Goal: Task Accomplishment & Management: Use online tool/utility

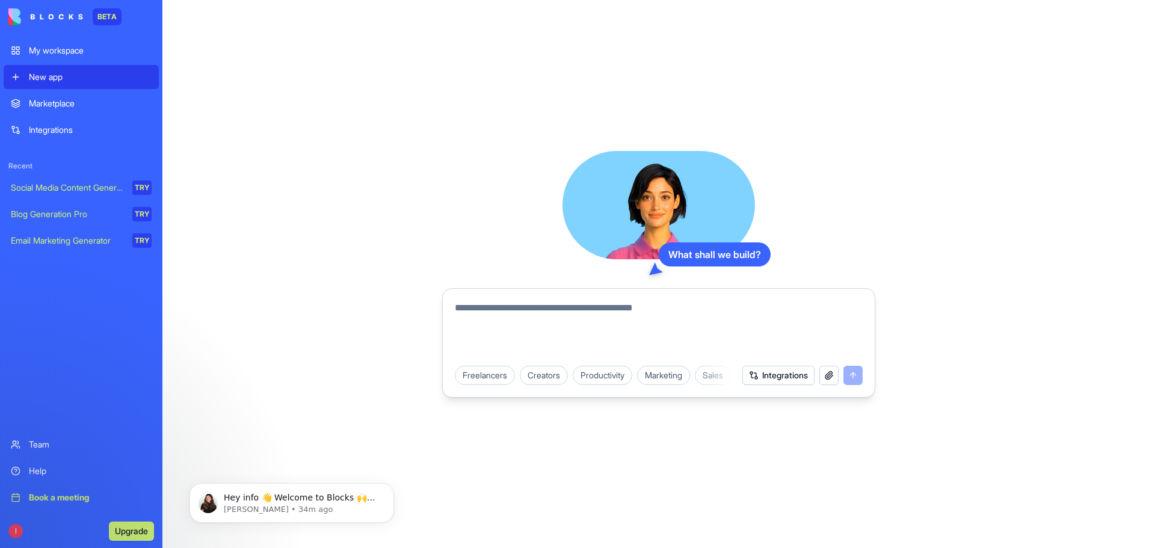
click at [544, 306] on textarea at bounding box center [659, 330] width 408 height 58
paste textarea "**********"
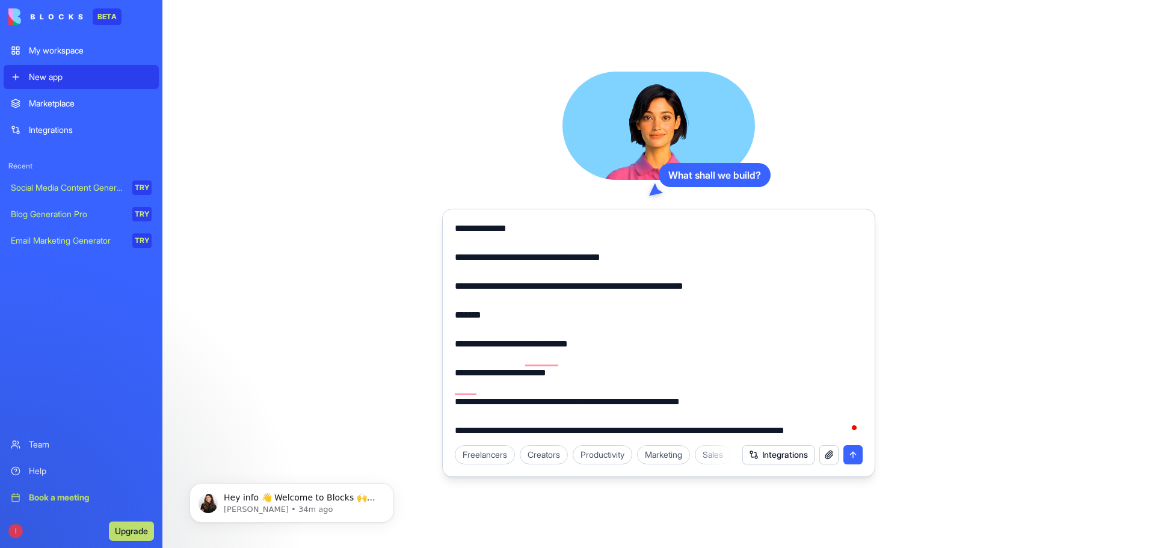
scroll to position [866, 0]
type textarea "**********"
click at [852, 455] on button "submit" at bounding box center [852, 454] width 19 height 19
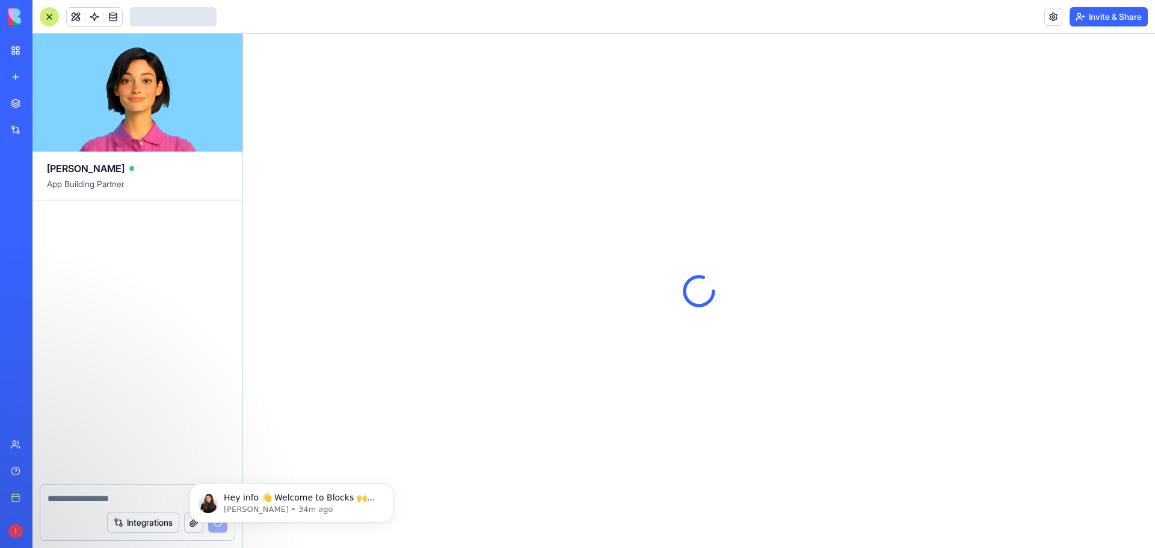
scroll to position [383, 0]
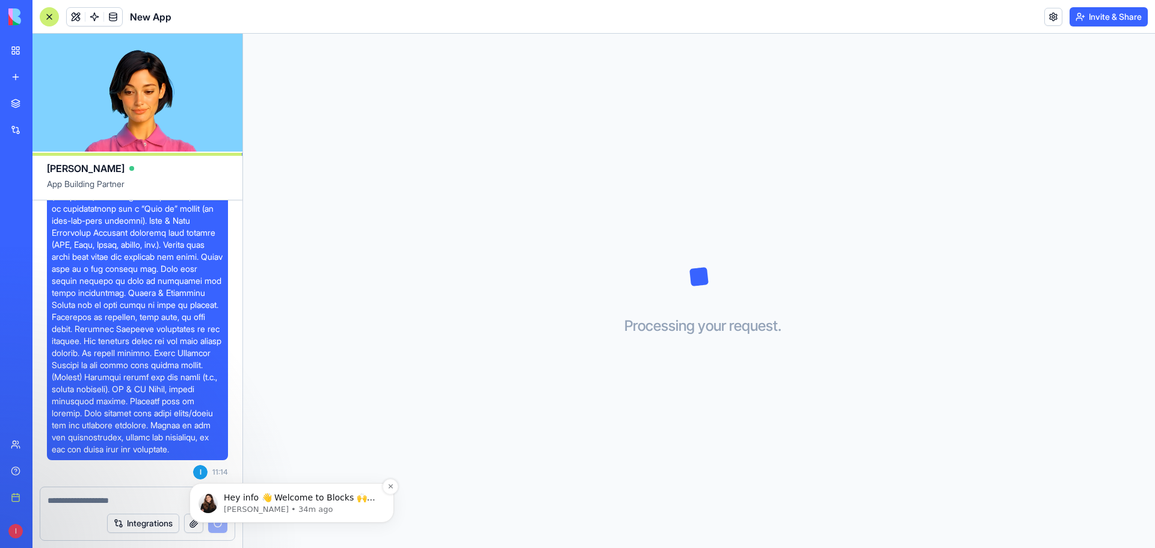
click at [307, 496] on p "Hey info 👋 Welcome to Blocks 🙌 I'm here if you have any questions!" at bounding box center [301, 498] width 155 height 12
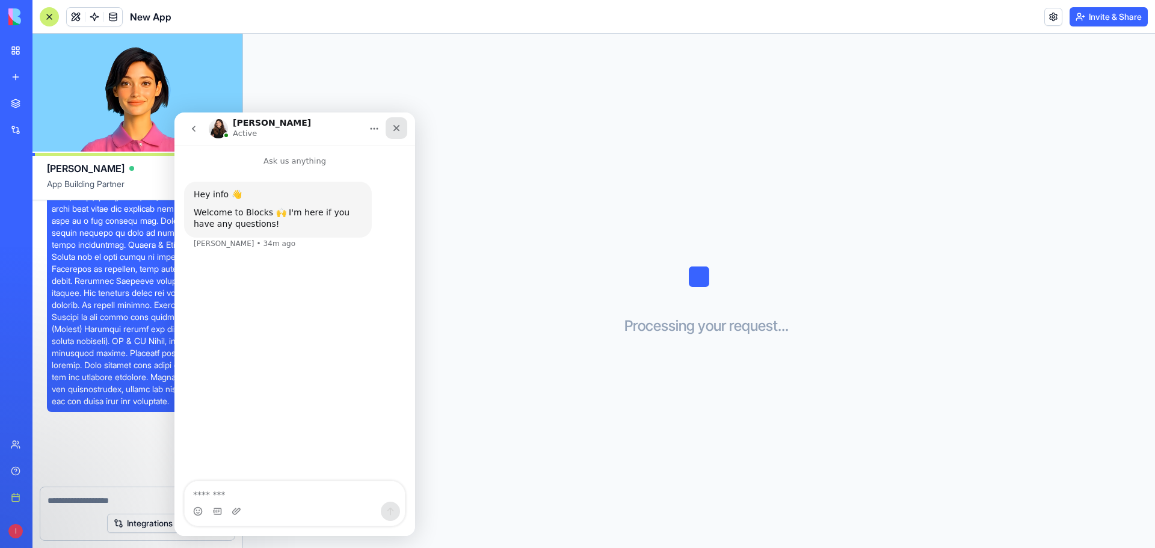
scroll to position [537, 0]
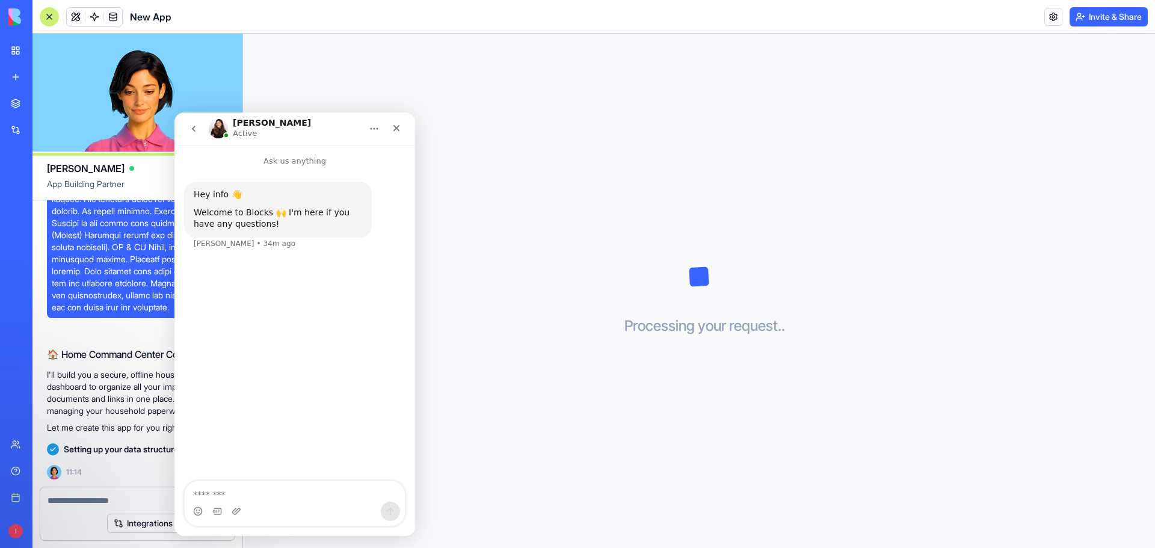
click at [286, 493] on textarea "Message…" at bounding box center [295, 491] width 220 height 20
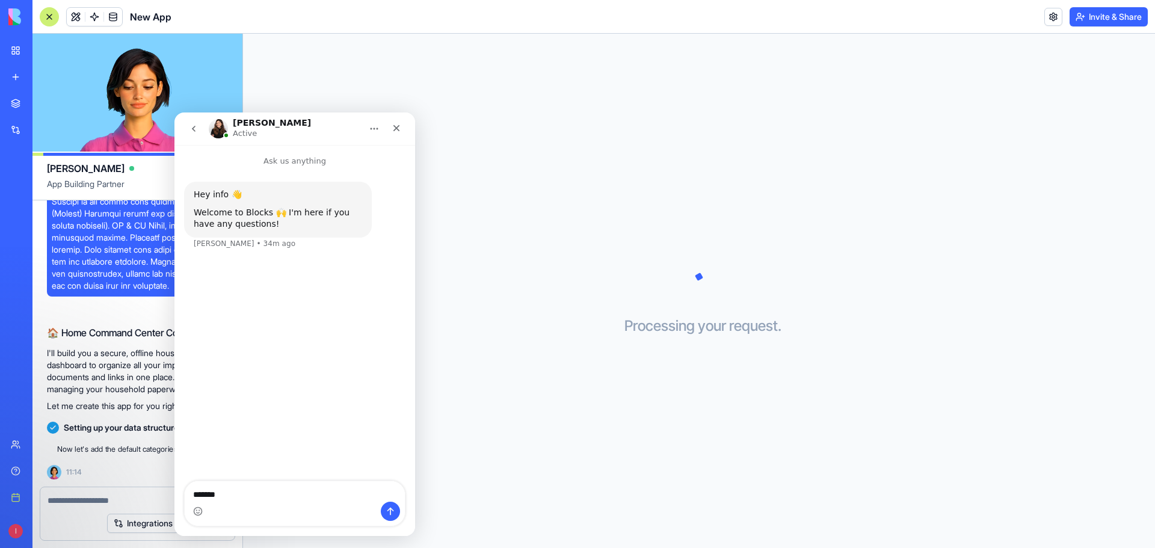
scroll to position [570, 0]
type textarea "**********"
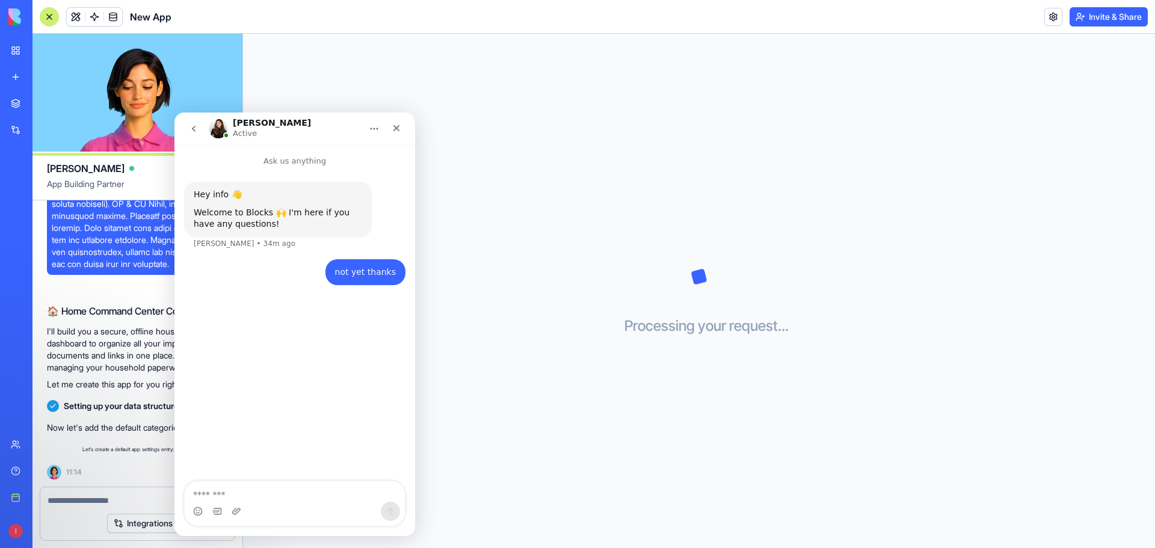
scroll to position [592, 0]
click at [287, 119] on div "[PERSON_NAME] Active" at bounding box center [285, 128] width 153 height 21
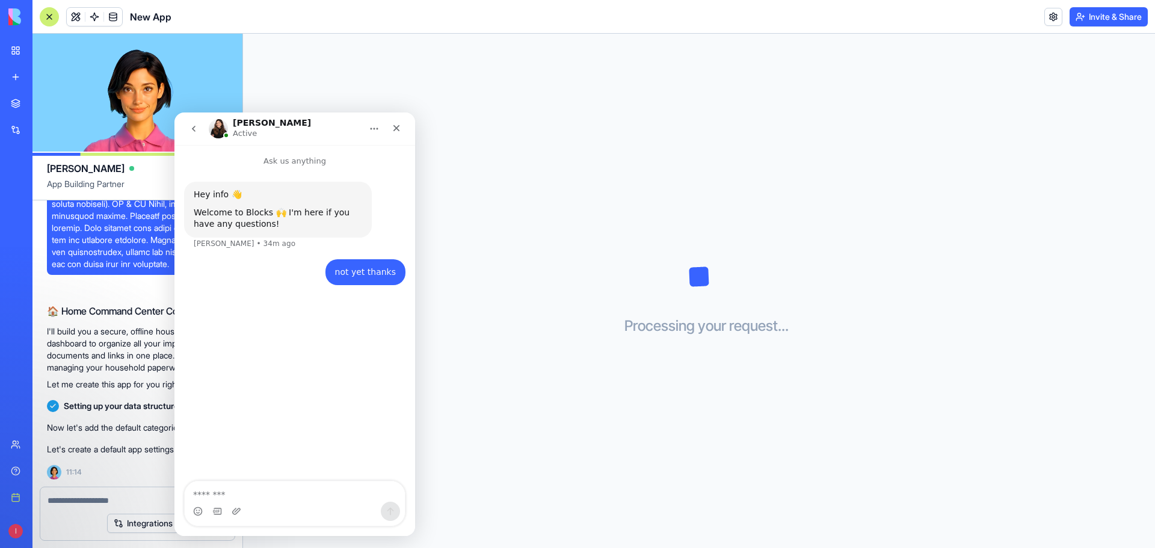
click at [282, 100] on div "Processing your request . . ." at bounding box center [699, 291] width 912 height 514
click at [432, 170] on div "Processing your request . . ." at bounding box center [699, 291] width 912 height 514
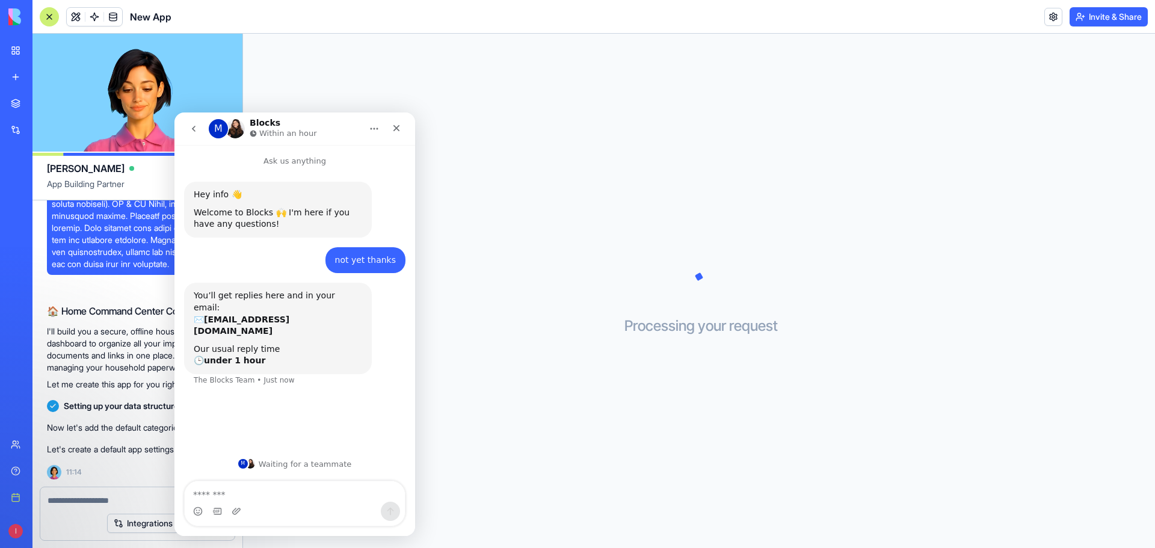
click at [371, 128] on icon "Home" at bounding box center [374, 129] width 10 height 10
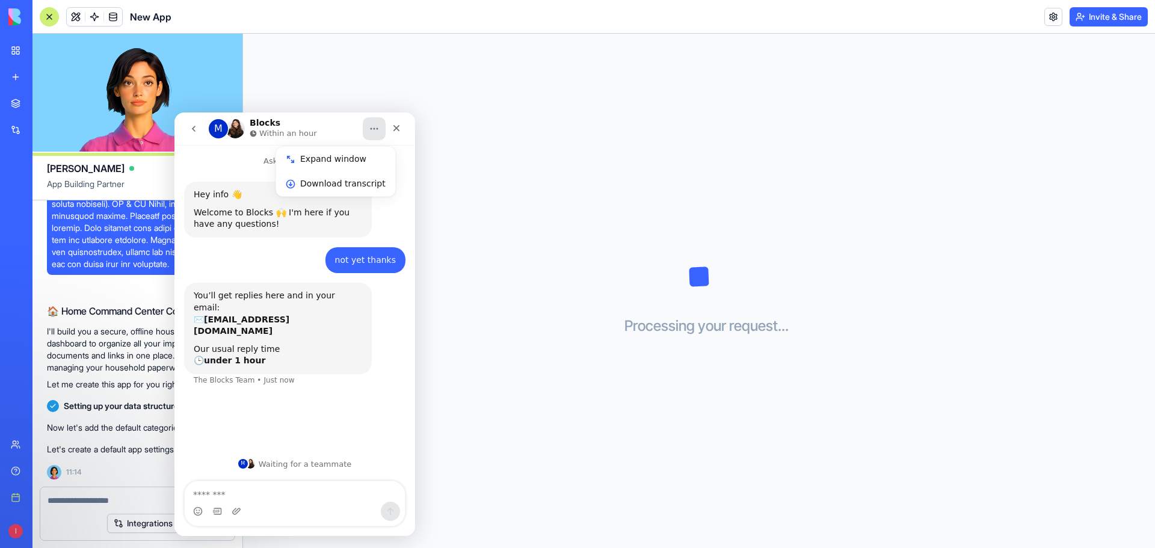
click at [334, 98] on div "Processing your request . . ." at bounding box center [699, 291] width 912 height 514
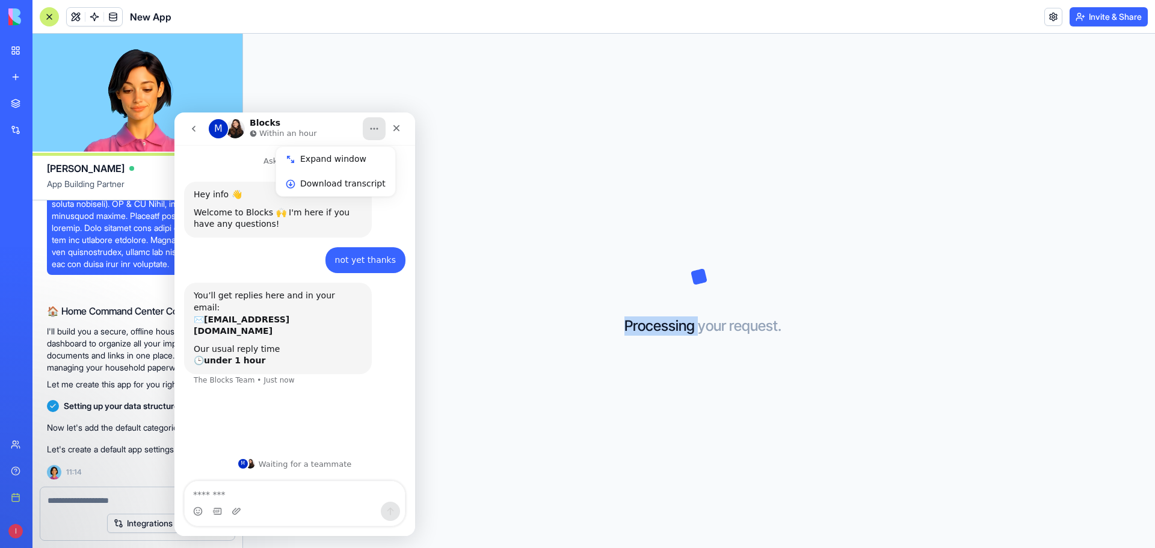
click at [328, 117] on div "M Blocks Within an hour Expand window Download transcript" at bounding box center [294, 128] width 225 height 23
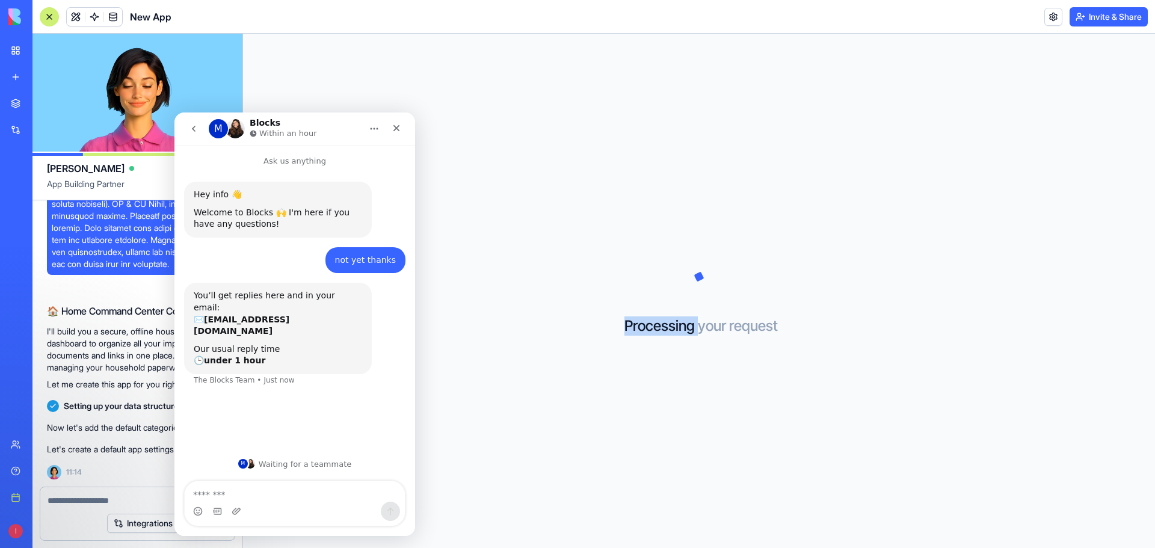
click at [194, 130] on icon "go back" at bounding box center [194, 129] width 4 height 6
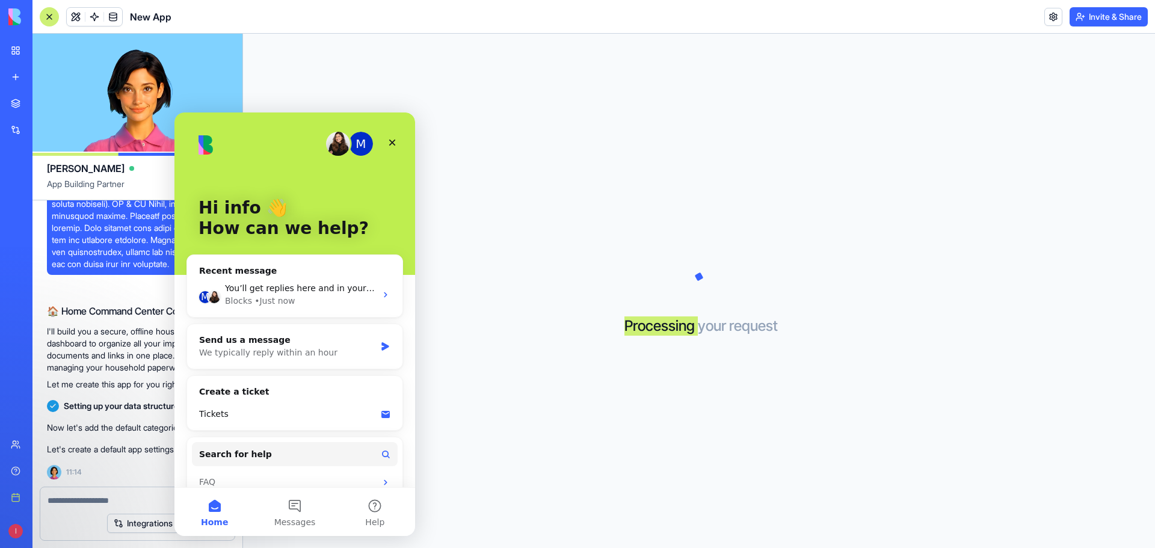
click at [445, 188] on div "Processing your request . . ." at bounding box center [699, 291] width 912 height 514
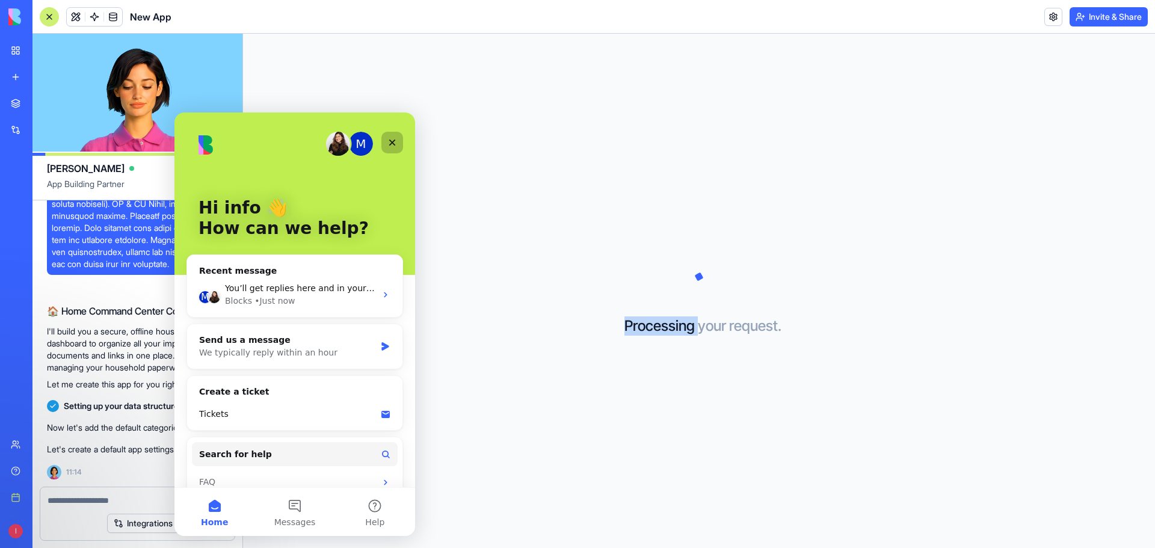
click at [396, 144] on icon "Close" at bounding box center [392, 143] width 10 height 10
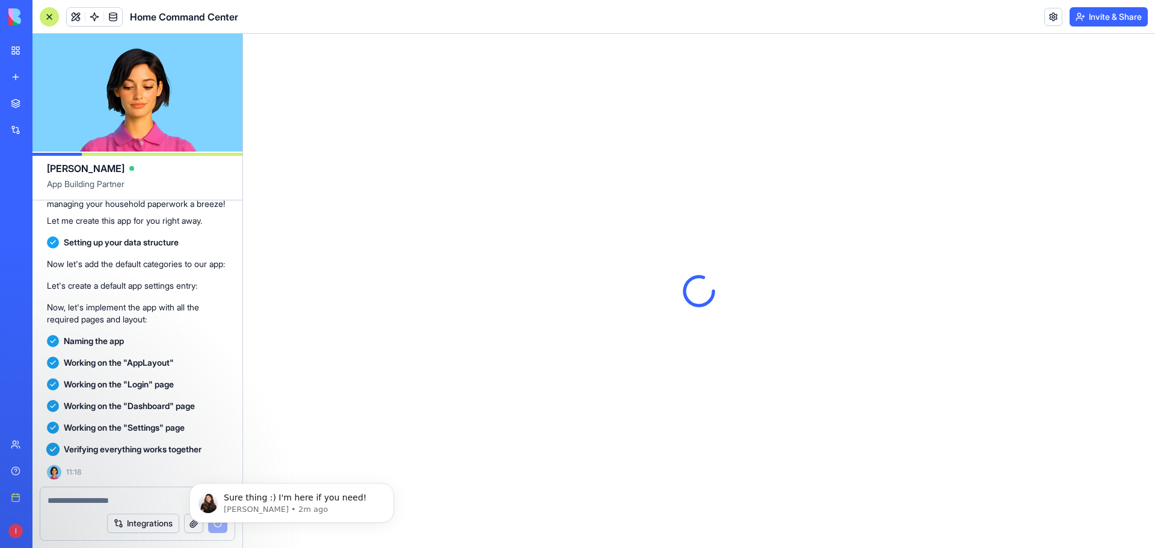
scroll to position [0, 0]
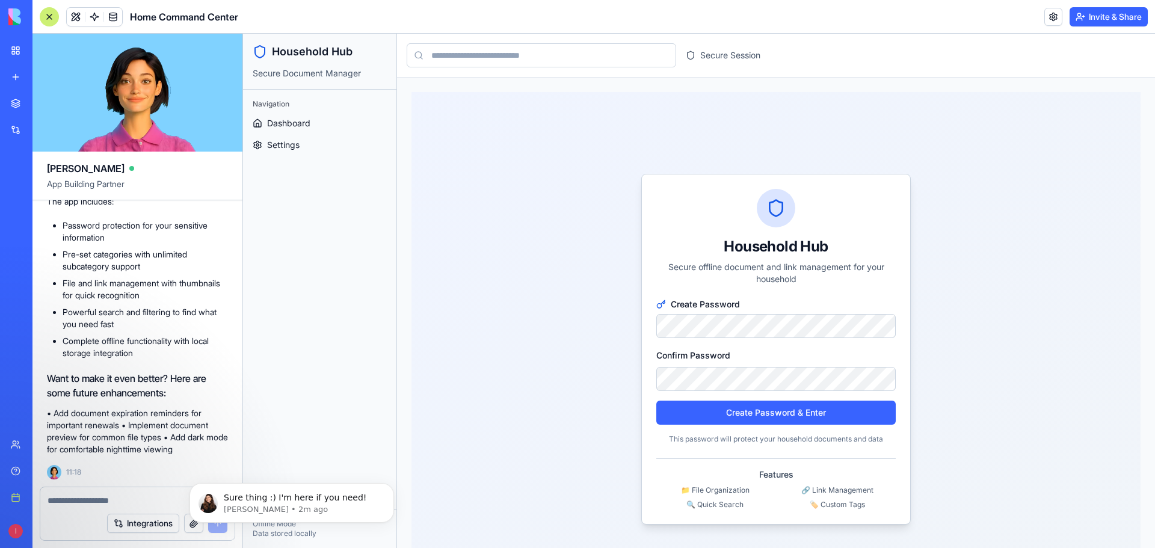
scroll to position [1073, 0]
click at [753, 419] on button "Create Password & Enter" at bounding box center [775, 413] width 239 height 24
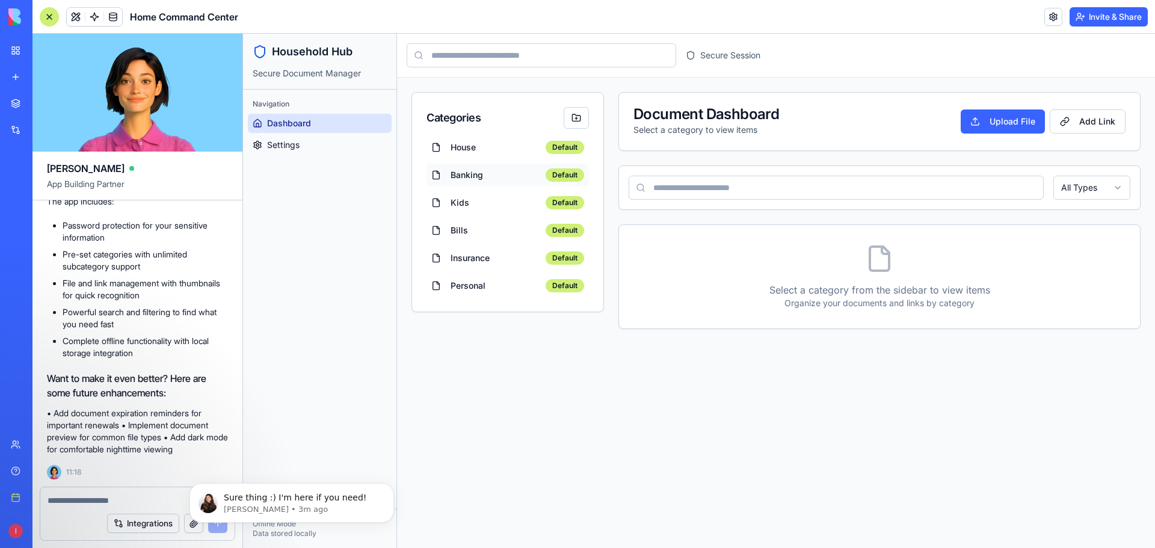
click at [459, 174] on span "Banking" at bounding box center [496, 175] width 90 height 12
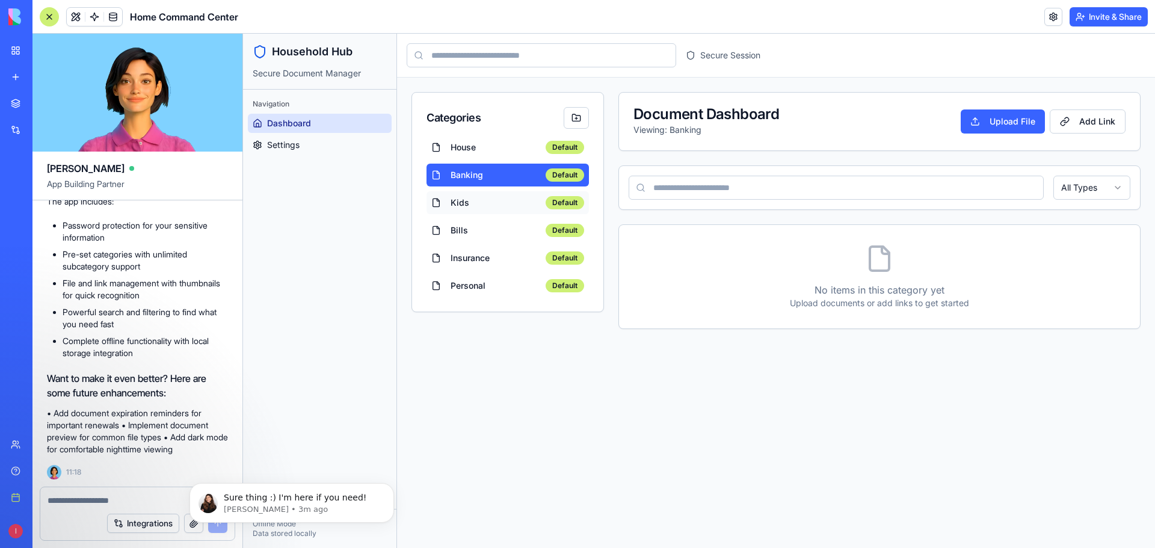
click at [457, 202] on span "Kids" at bounding box center [496, 203] width 90 height 12
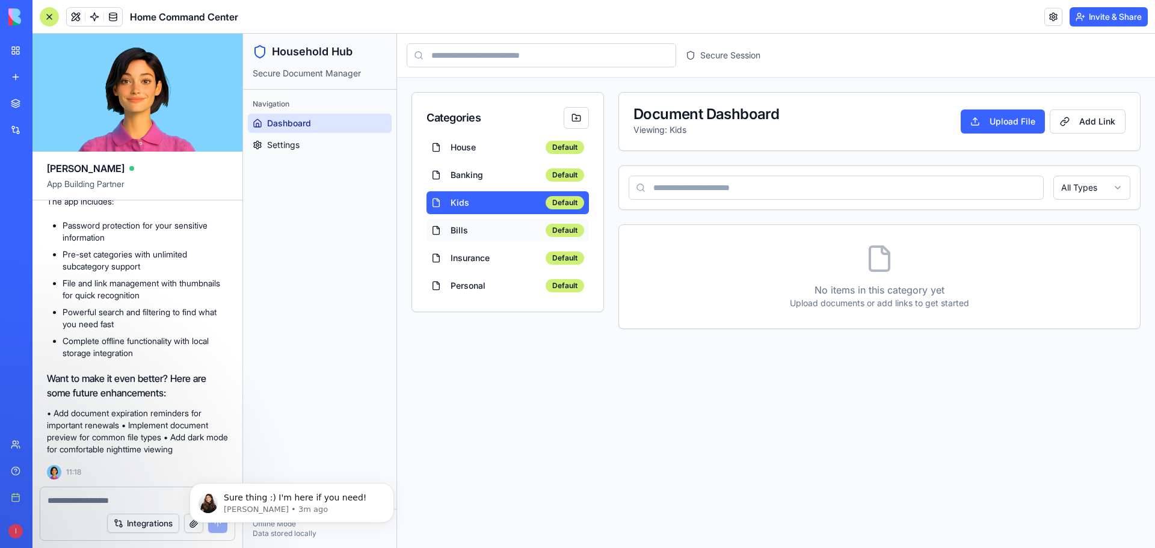
click at [455, 230] on span "Bills" at bounding box center [496, 230] width 90 height 12
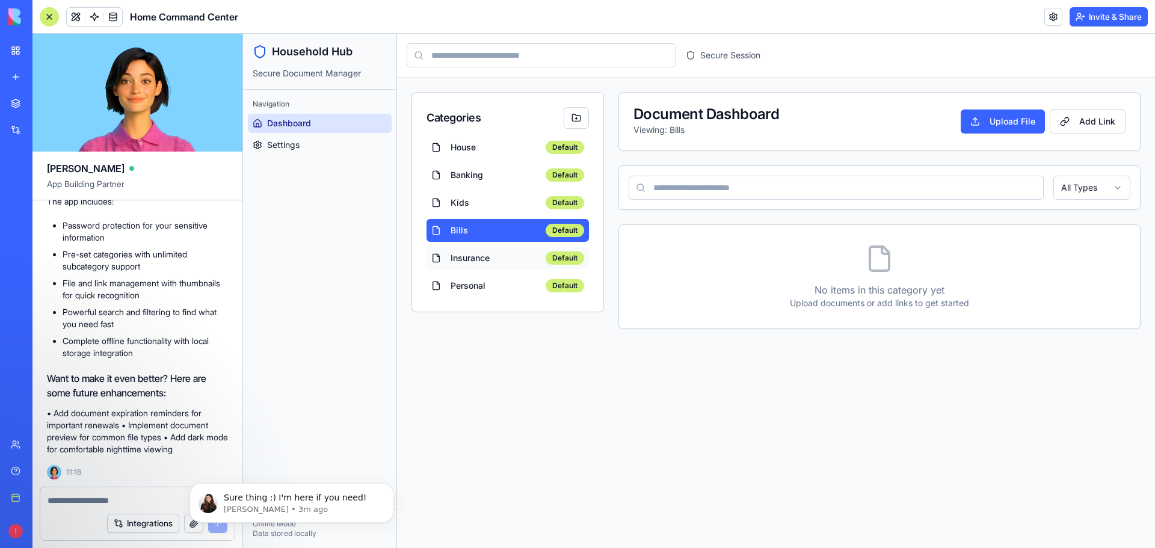
click at [456, 258] on span "Insurance" at bounding box center [496, 258] width 90 height 12
click at [462, 283] on span "Personal" at bounding box center [496, 286] width 90 height 12
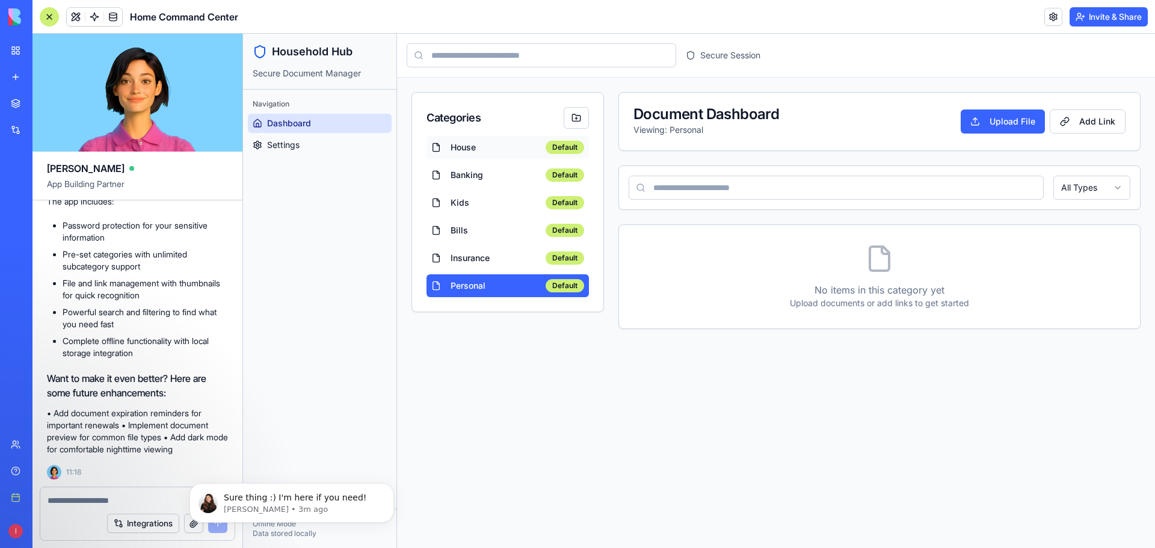
click at [464, 147] on span "House" at bounding box center [496, 147] width 90 height 12
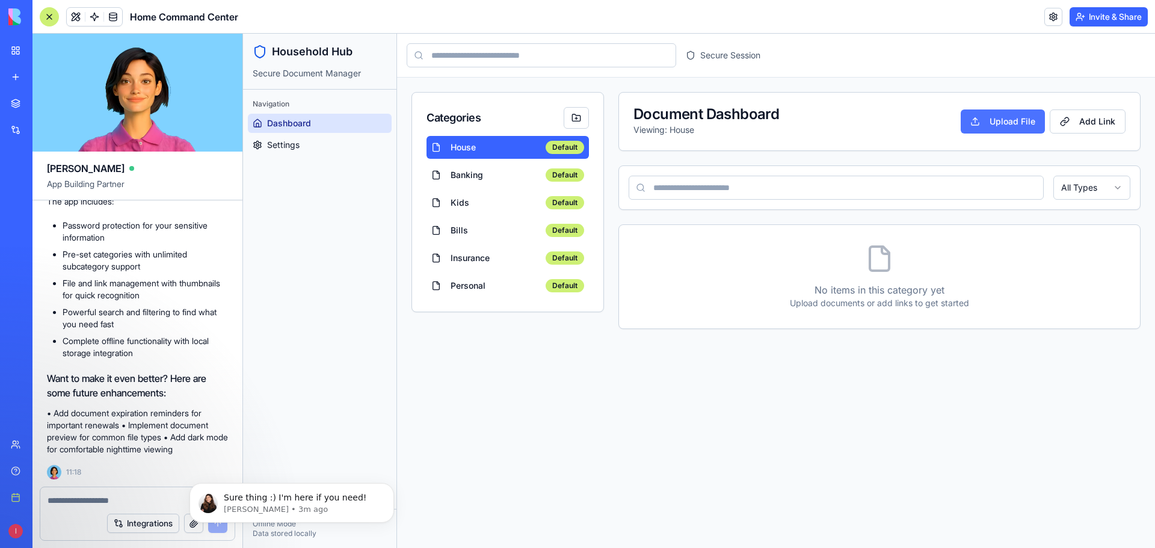
click at [989, 127] on button "Upload File" at bounding box center [1003, 121] width 84 height 24
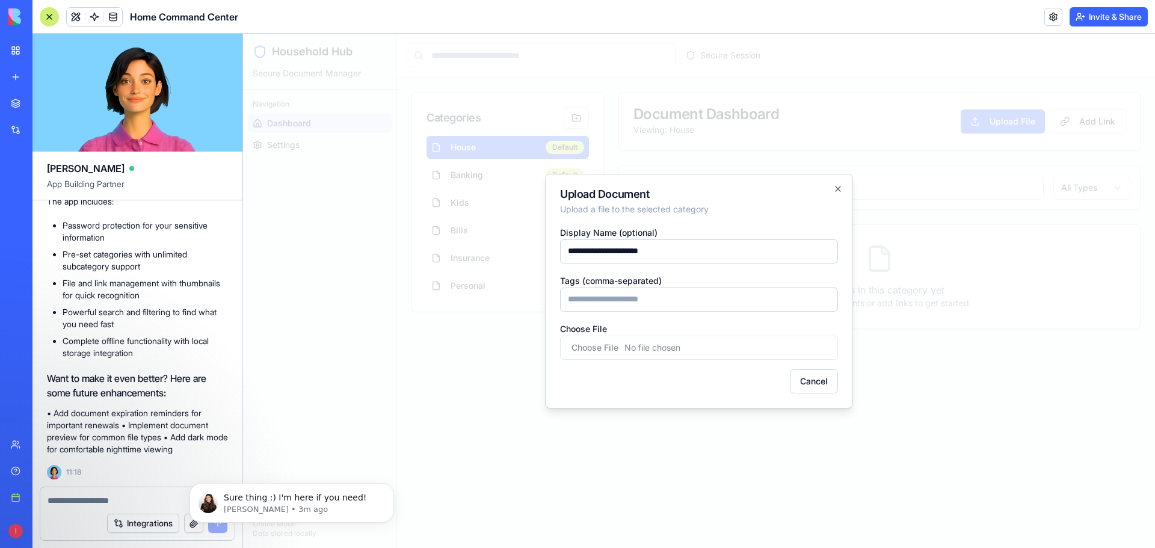
click at [576, 252] on input "**********" at bounding box center [699, 251] width 278 height 24
click at [582, 251] on input "**********" at bounding box center [699, 251] width 278 height 24
drag, startPoint x: 583, startPoint y: 251, endPoint x: 598, endPoint y: 250, distance: 15.7
click at [598, 250] on input "**********" at bounding box center [699, 251] width 278 height 24
type input "**********"
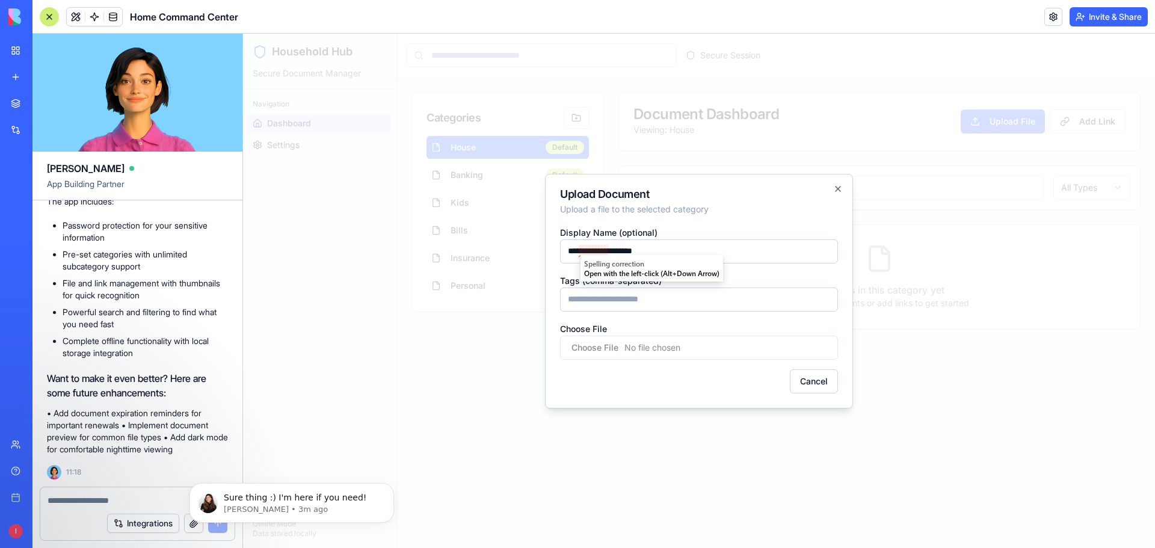
click at [601, 297] on input "Tags (comma-separated)" at bounding box center [699, 300] width 278 height 24
type input "****"
click at [602, 344] on input "Choose File" at bounding box center [699, 348] width 278 height 24
type input "**********"
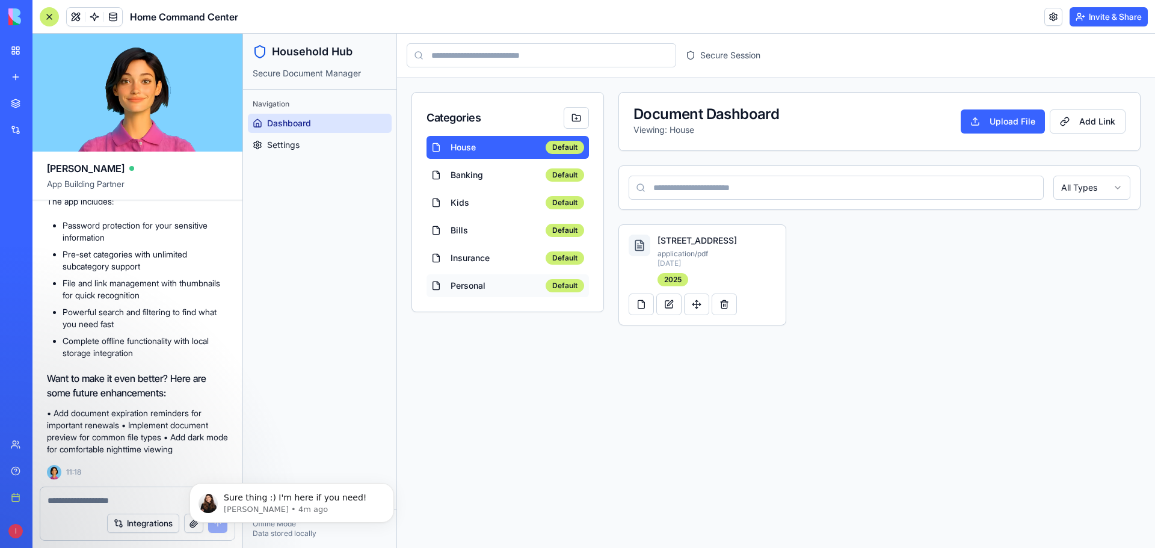
click at [458, 290] on span "Personal" at bounding box center [496, 286] width 90 height 12
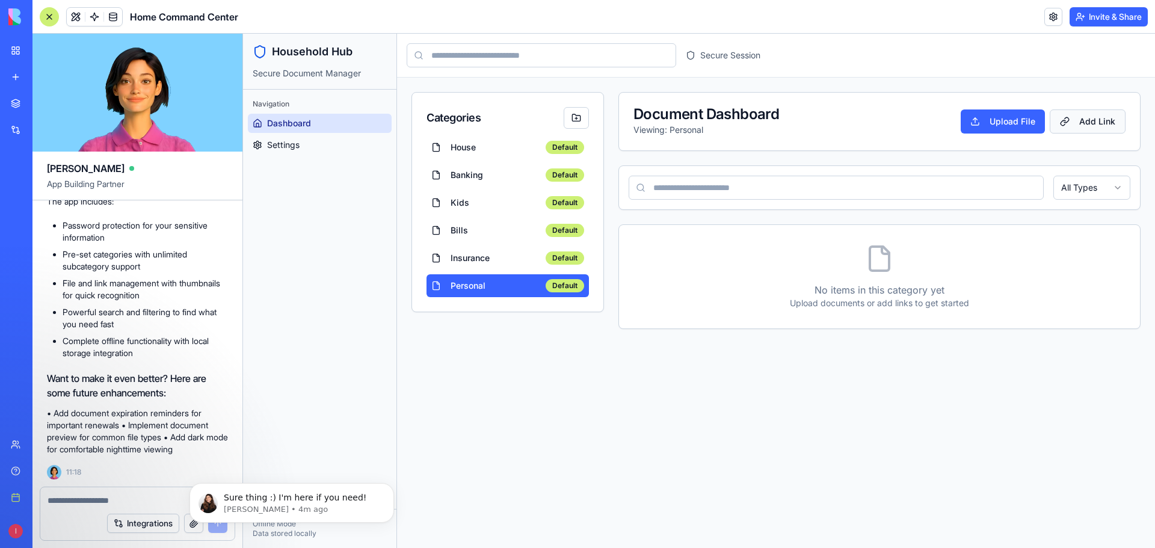
click at [1075, 125] on button "Add Link" at bounding box center [1088, 121] width 76 height 24
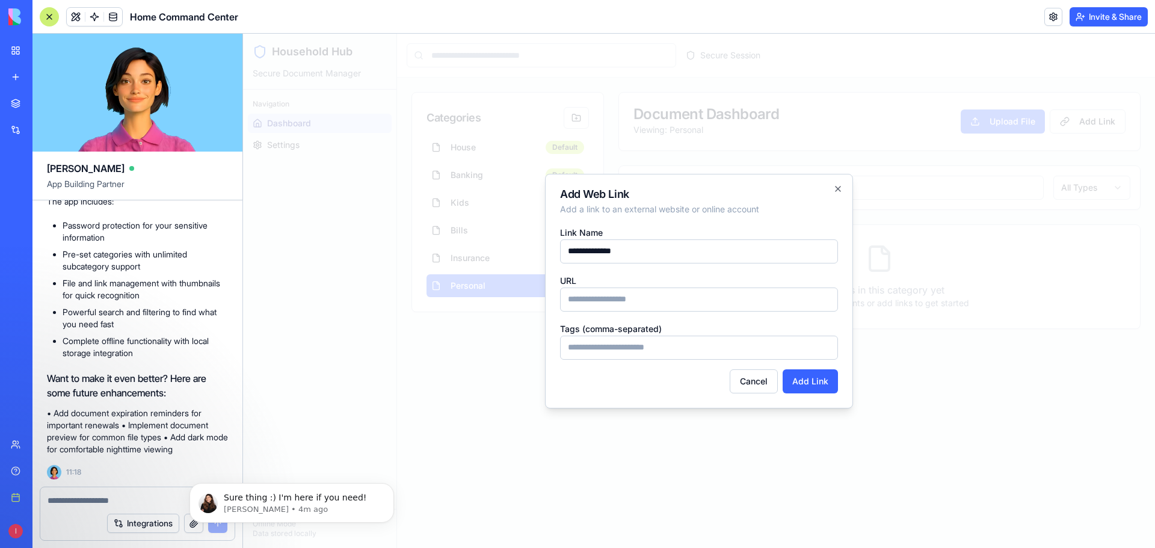
type input "**********"
click at [724, 298] on input "URL" at bounding box center [699, 300] width 278 height 24
paste input "**********"
type input "**********"
click at [676, 353] on input "Tags (comma-separated)" at bounding box center [699, 348] width 278 height 24
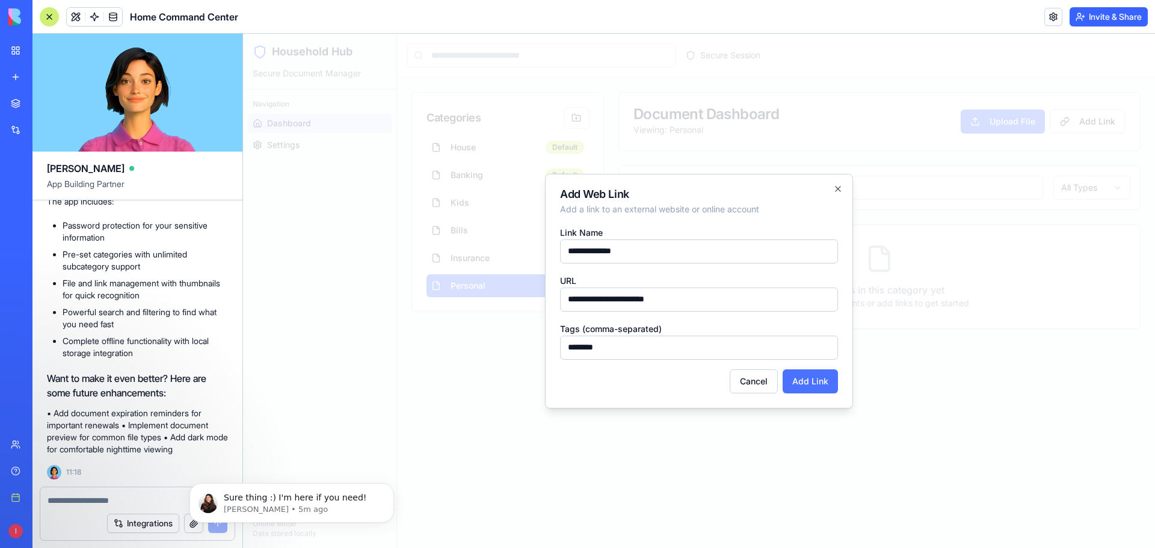
type input "********"
click at [808, 380] on button "Add Link" at bounding box center [810, 381] width 55 height 24
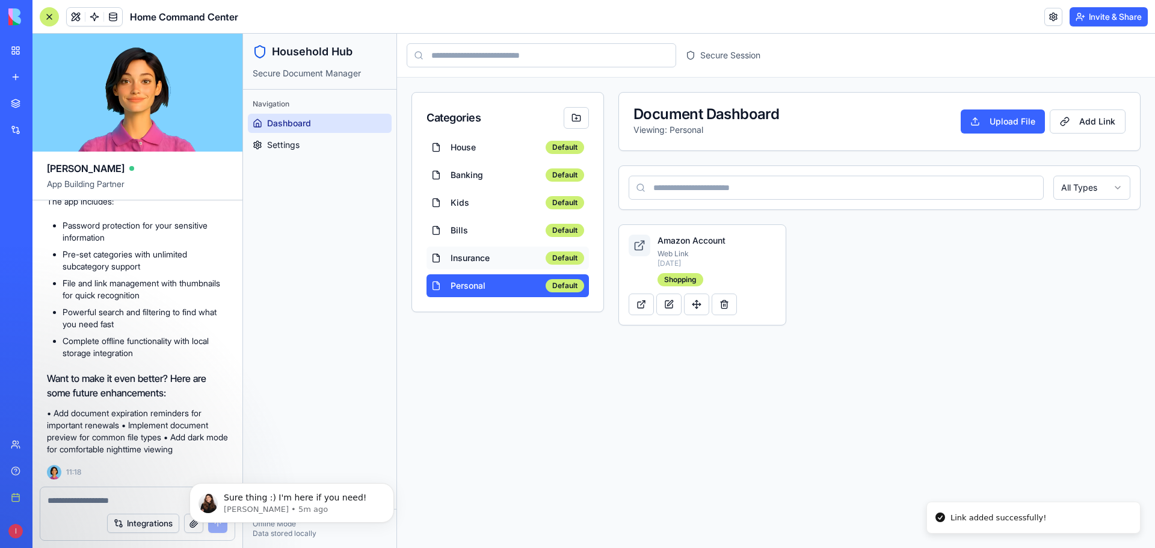
click at [472, 262] on span "Insurance" at bounding box center [496, 258] width 90 height 12
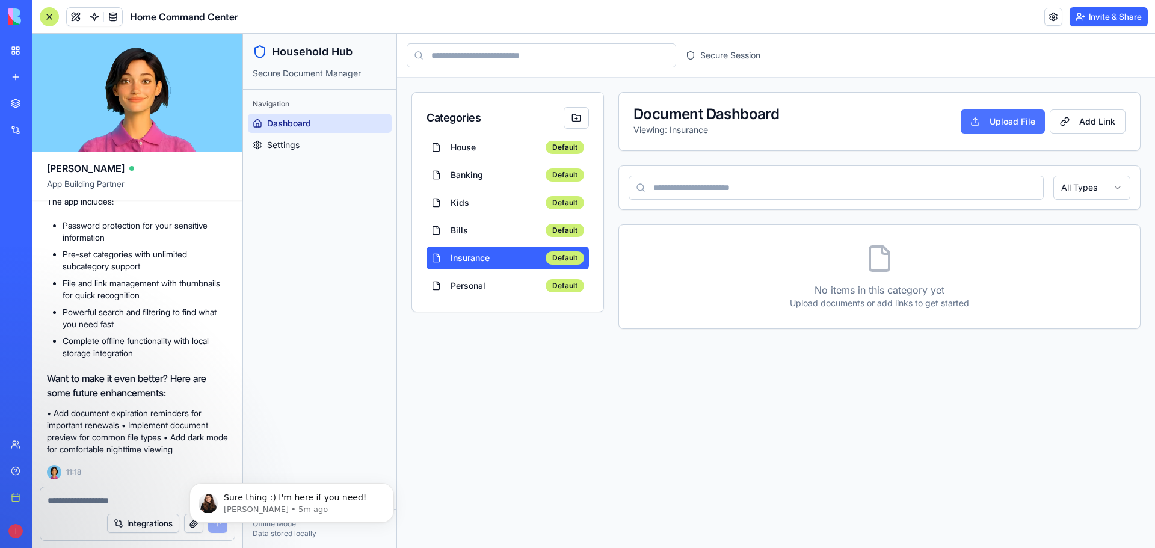
click at [1015, 128] on button "Upload File" at bounding box center [1003, 121] width 84 height 24
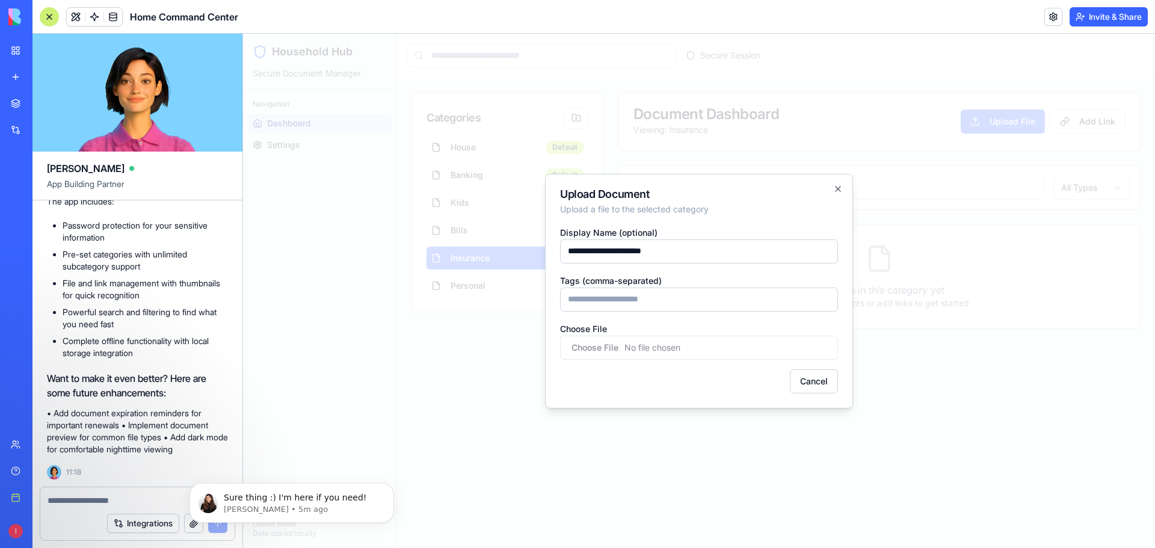
type input "**********"
click at [670, 302] on input "Tags (comma-separated)" at bounding box center [699, 300] width 278 height 24
click at [605, 349] on input "Choose File" at bounding box center [699, 348] width 278 height 24
type input "**********"
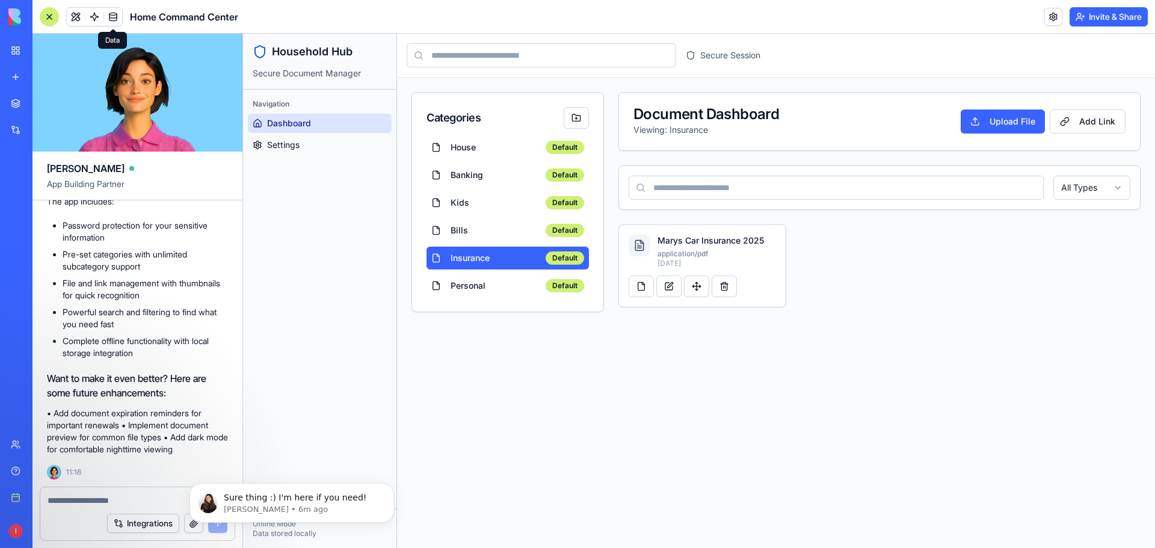
click at [115, 16] on link at bounding box center [113, 17] width 18 height 18
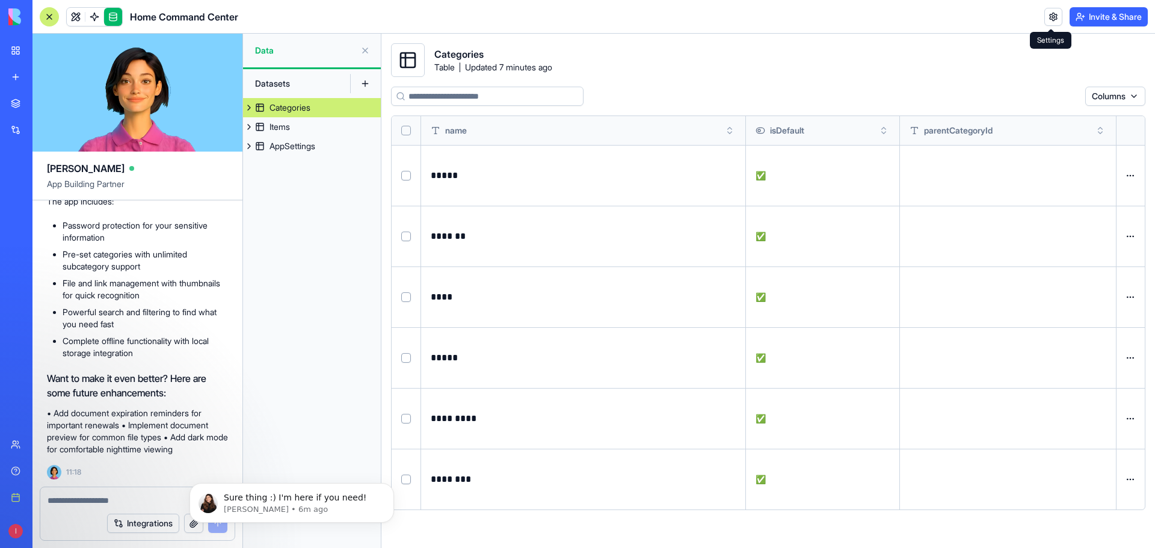
click at [1054, 17] on link at bounding box center [1053, 17] width 18 height 18
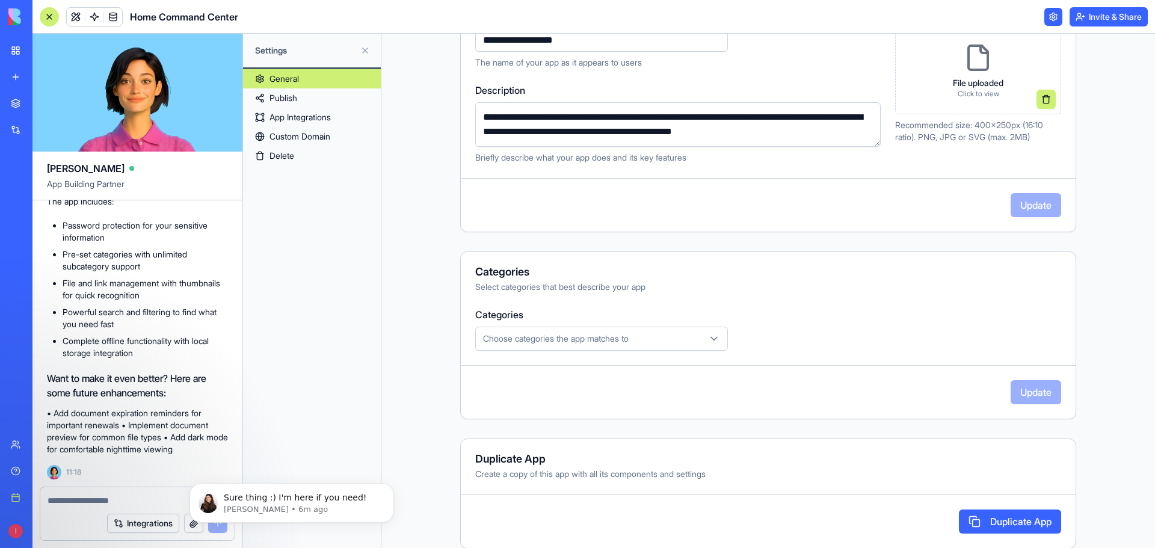
scroll to position [194, 0]
click at [282, 95] on link "Publish" at bounding box center [312, 97] width 138 height 19
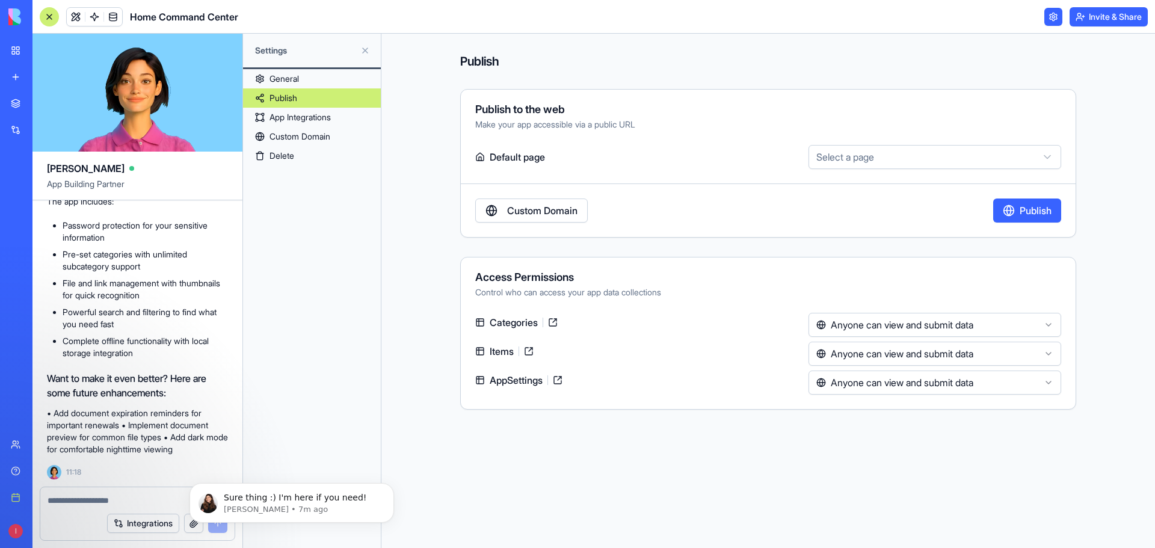
click at [312, 140] on link "Custom Domain" at bounding box center [312, 136] width 138 height 19
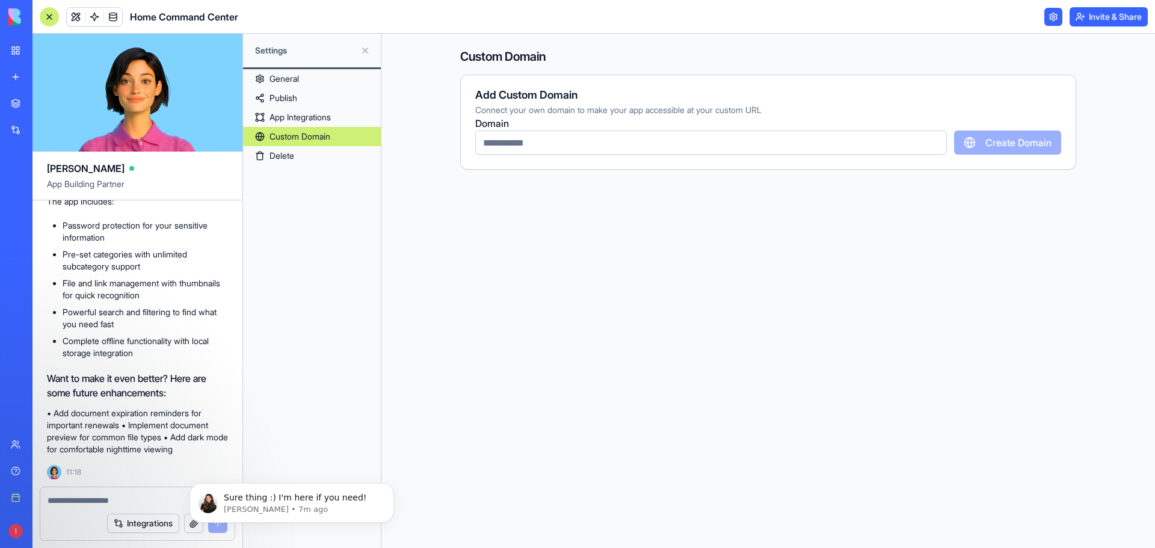
click at [298, 119] on link "App Integrations" at bounding box center [312, 117] width 138 height 19
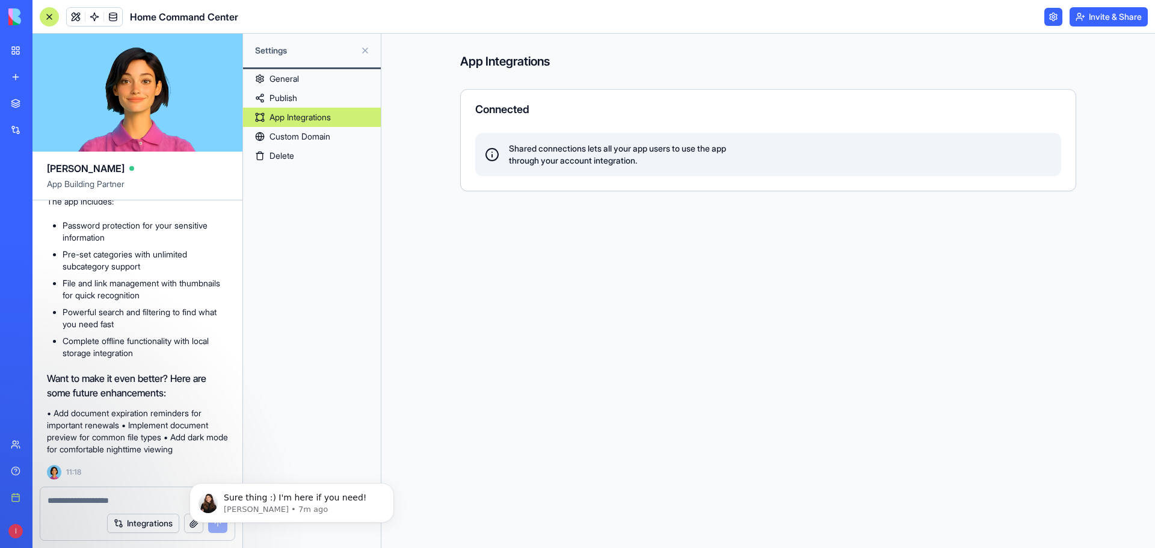
click at [283, 101] on link "Publish" at bounding box center [312, 97] width 138 height 19
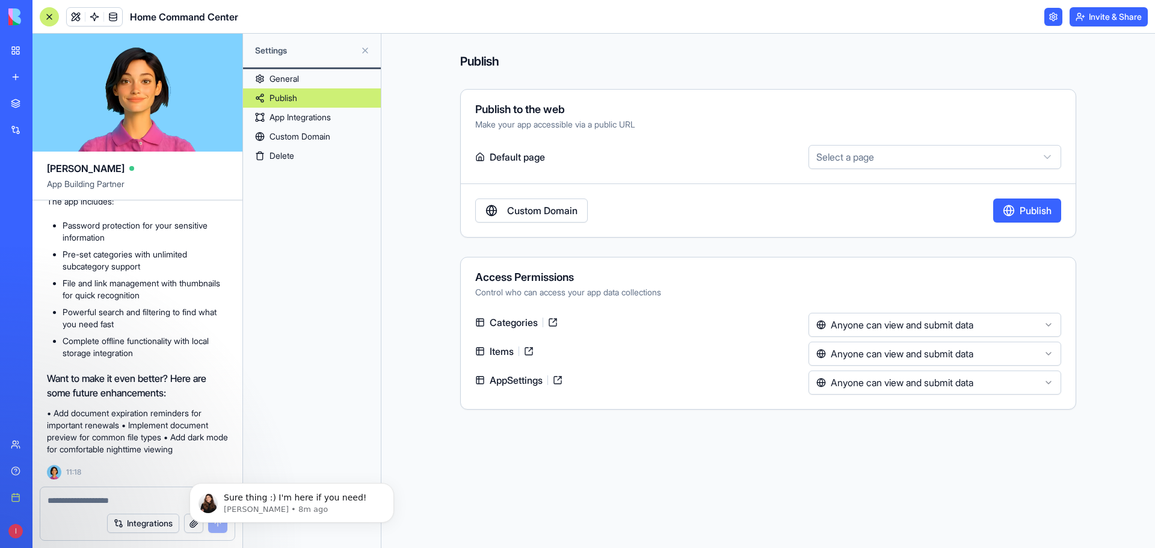
click at [280, 78] on link "General" at bounding box center [312, 78] width 138 height 19
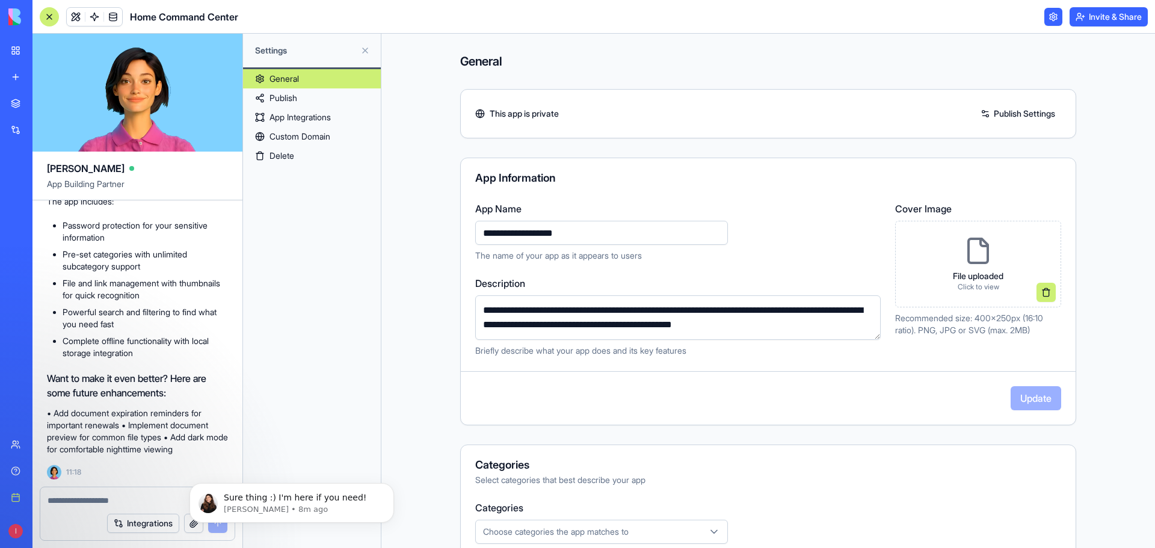
click at [331, 102] on link "Publish" at bounding box center [312, 97] width 138 height 19
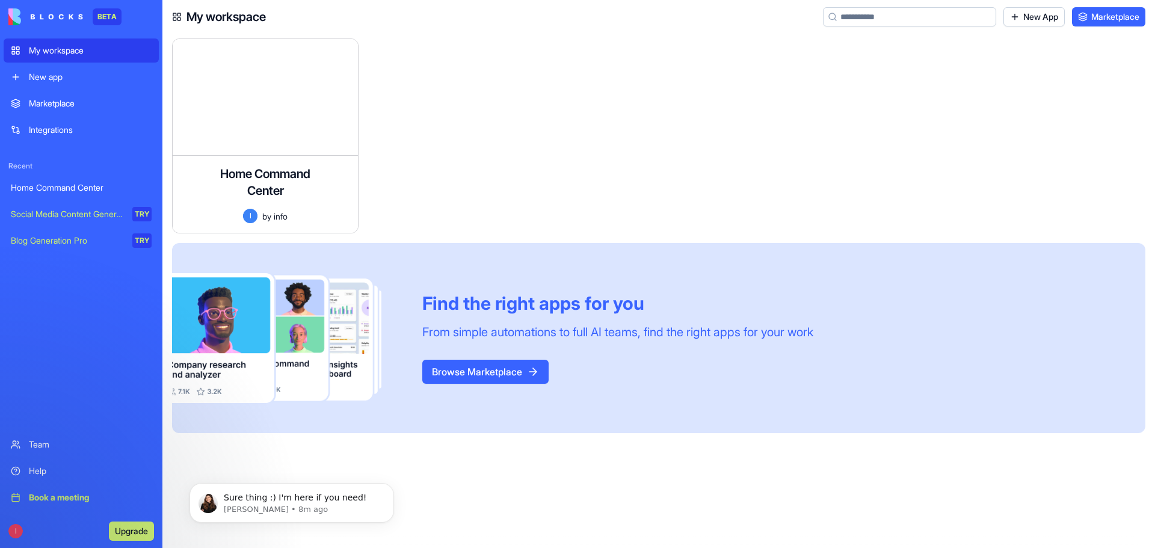
click at [121, 532] on button "Upgrade" at bounding box center [131, 531] width 45 height 19
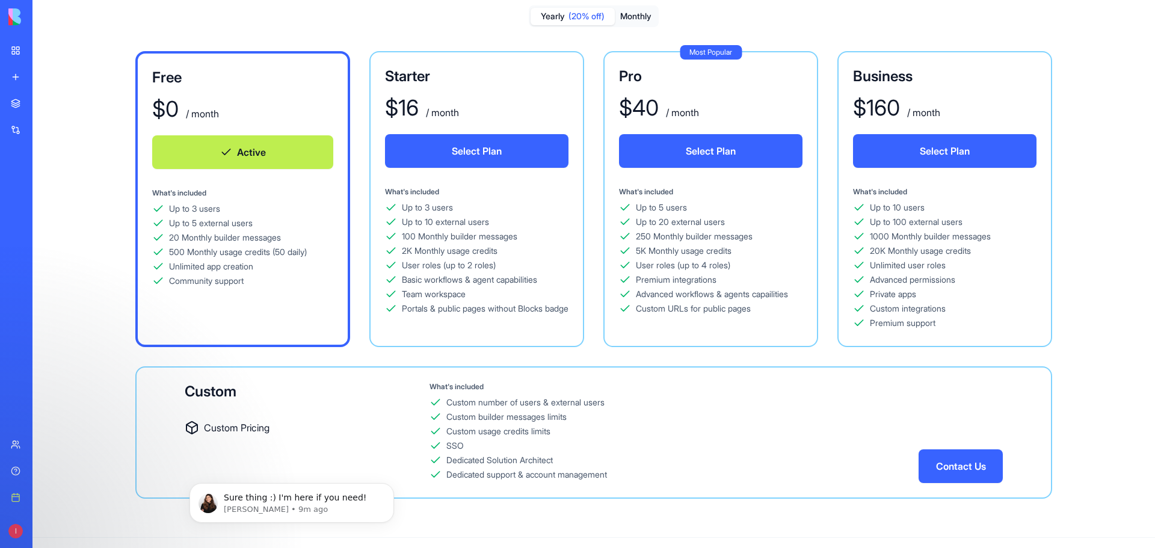
scroll to position [76, 0]
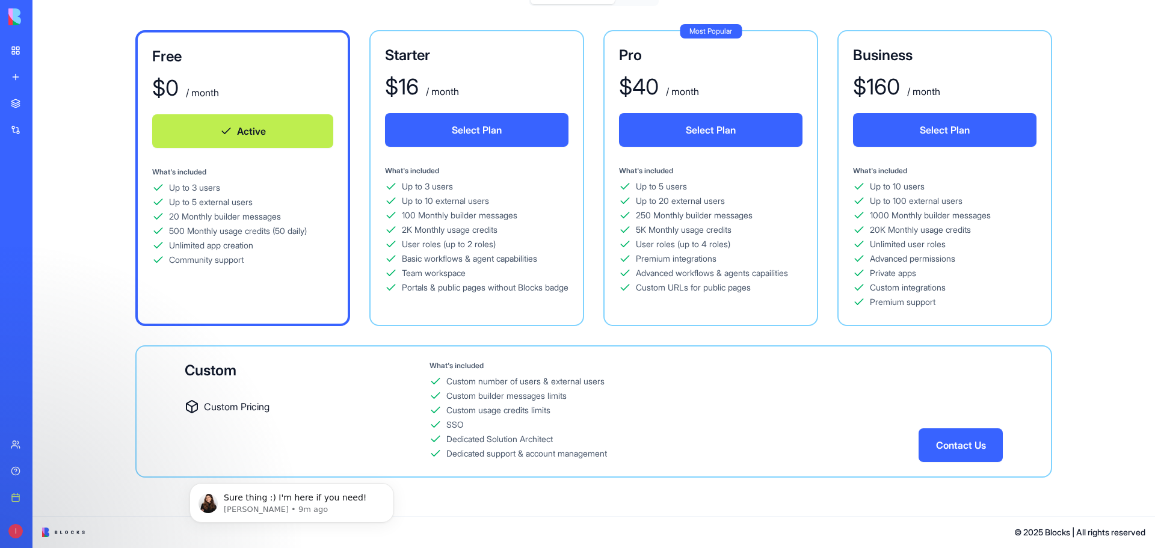
click at [39, 48] on div "My workspace" at bounding box center [37, 51] width 16 height 12
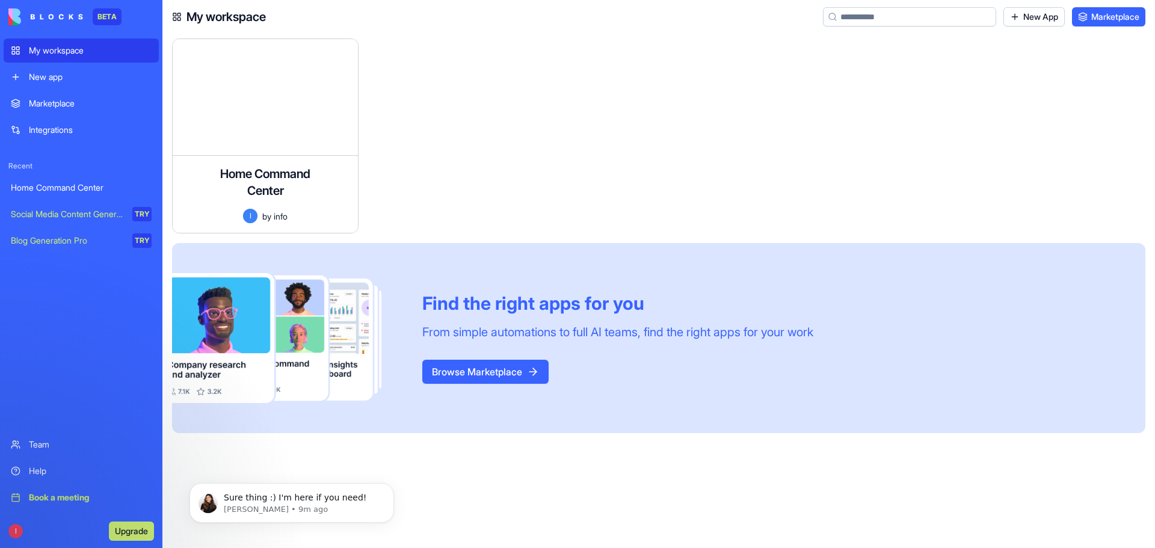
click at [416, 109] on div at bounding box center [466, 140] width 196 height 205
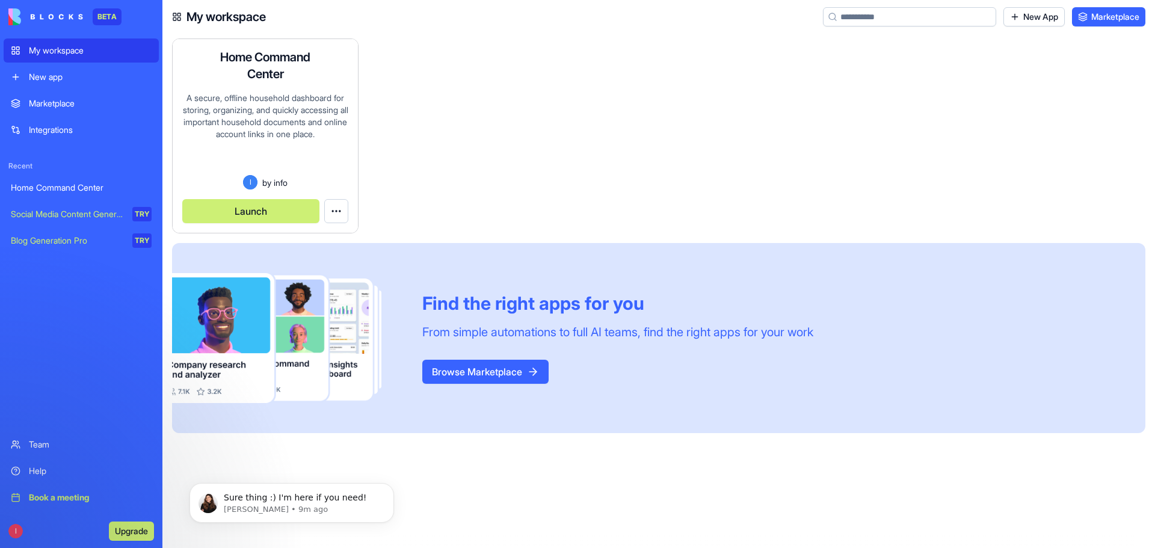
click at [274, 211] on button "Launch" at bounding box center [250, 211] width 137 height 24
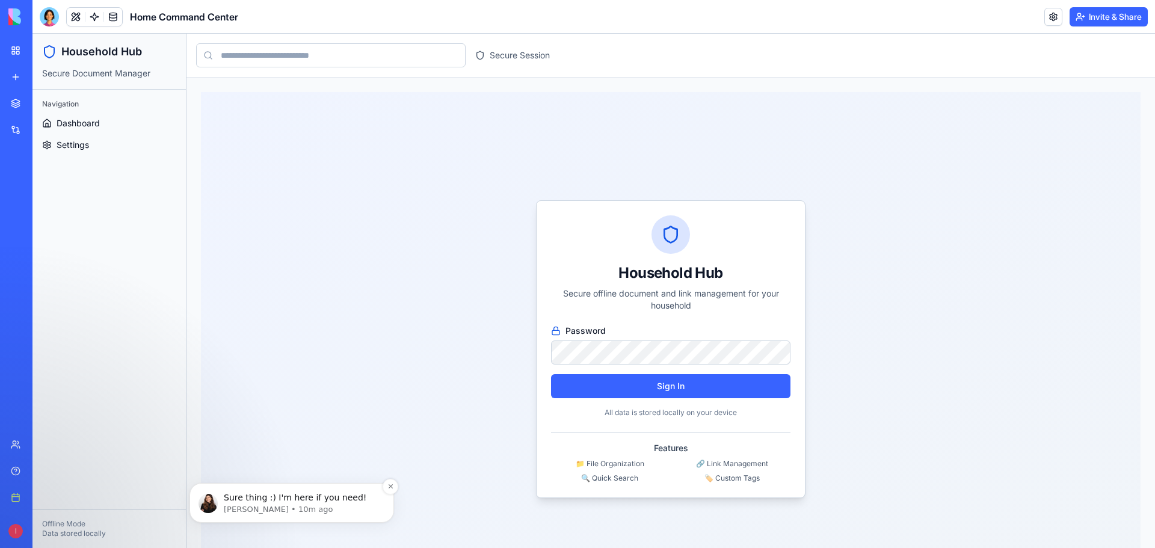
click at [292, 500] on p "Sure thing :) I'm here if you need!" at bounding box center [301, 498] width 155 height 12
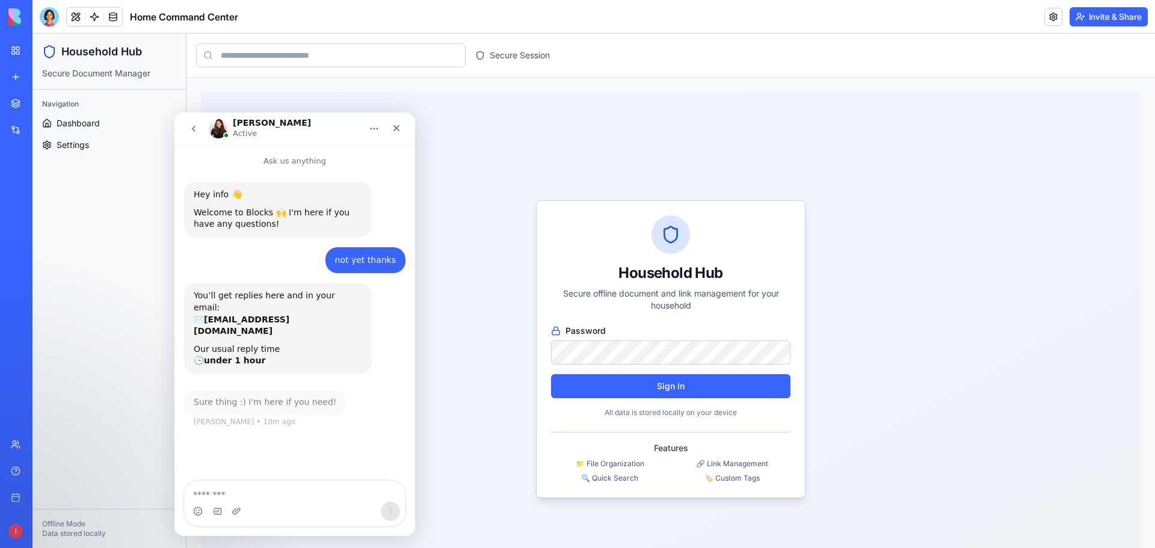
scroll to position [2, 0]
click at [292, 500] on textarea "Message…" at bounding box center [295, 491] width 220 height 20
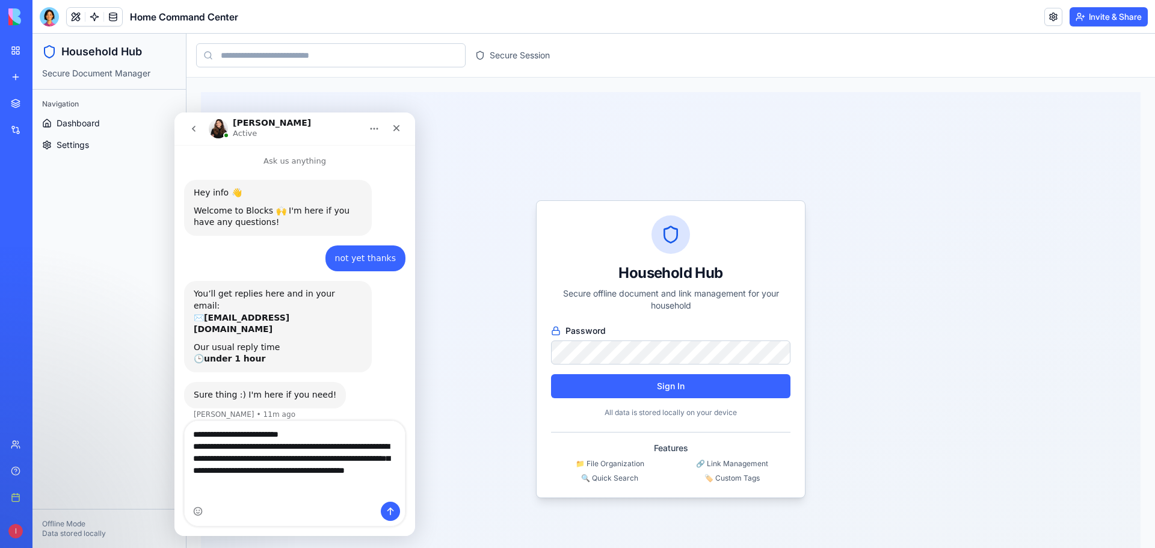
type textarea "**********"
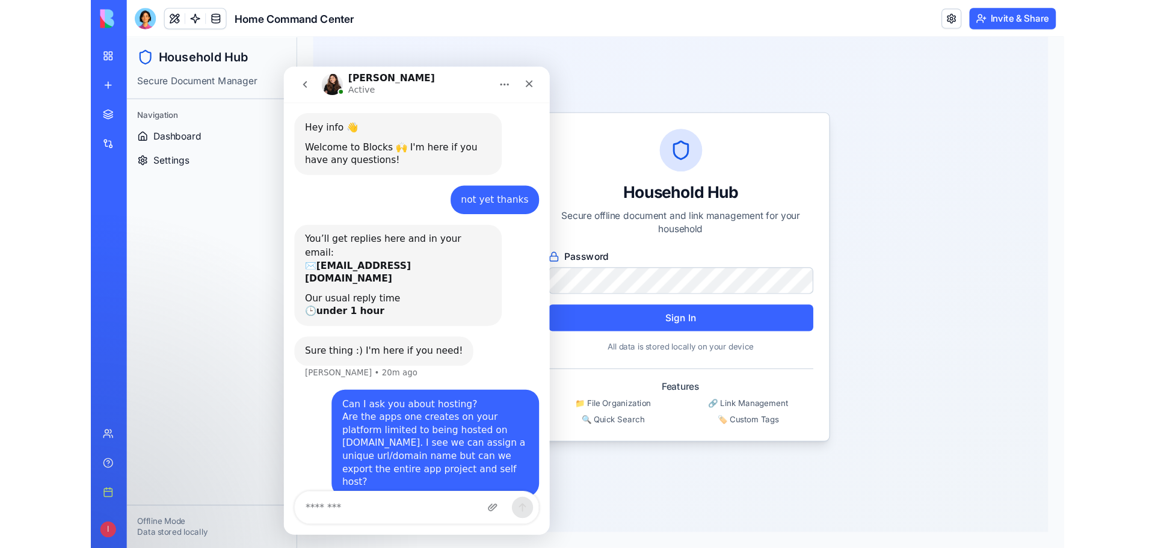
scroll to position [10, 0]
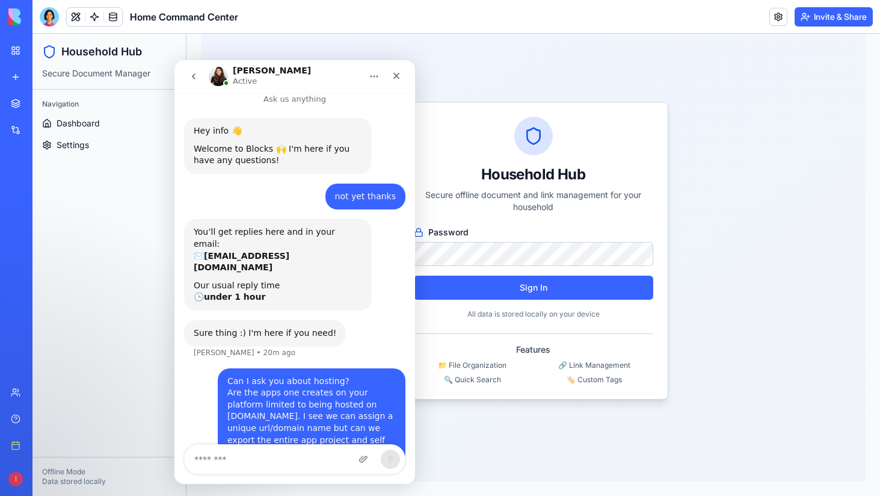
click at [771, 169] on div "Household Hub Secure offline document and link management for your household Pa…" at bounding box center [533, 250] width 665 height 462
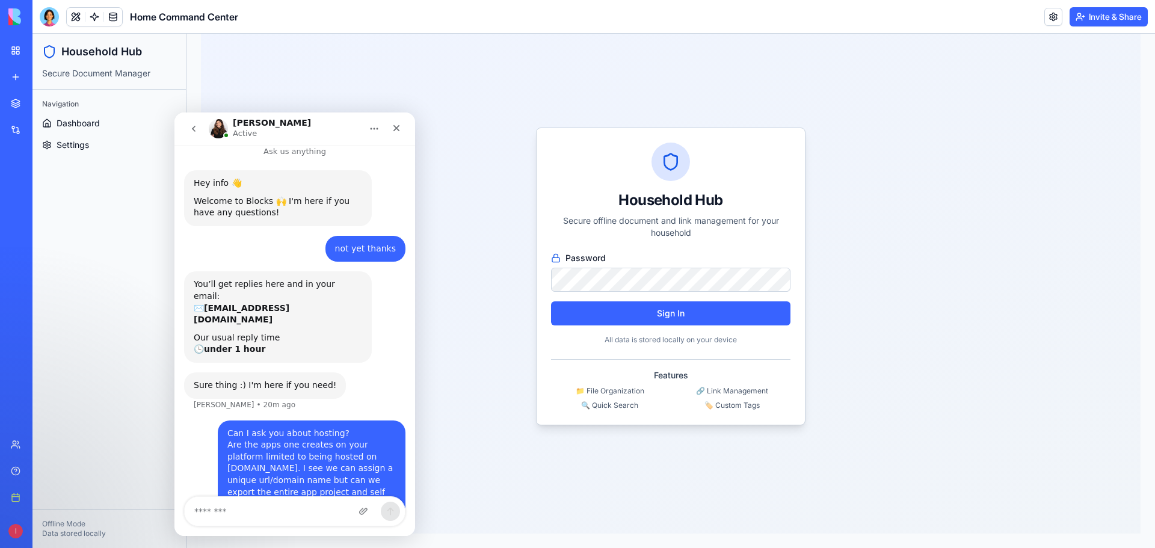
scroll to position [25, 0]
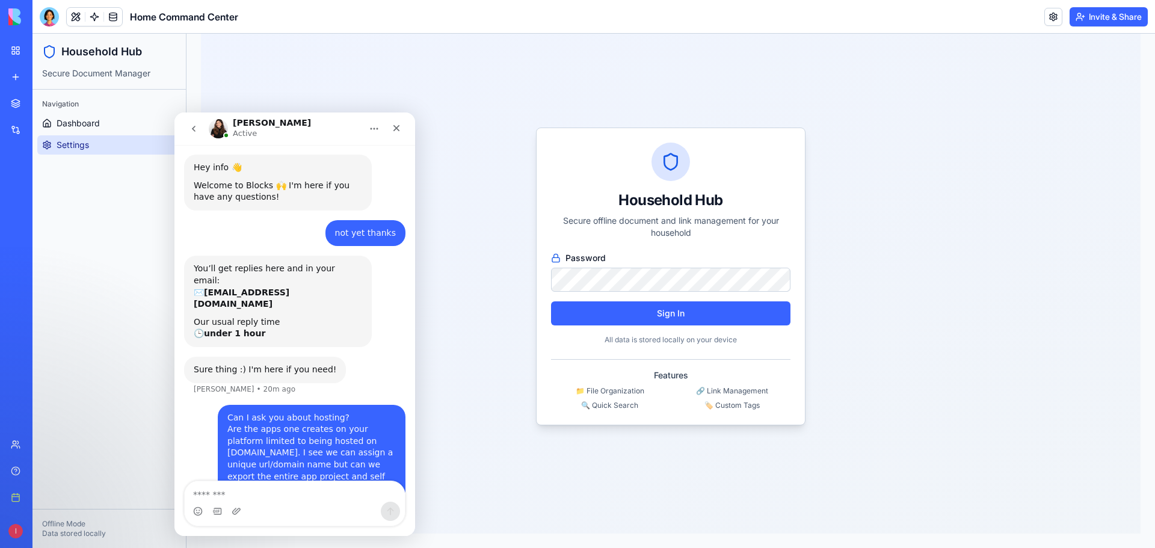
click at [82, 146] on span "Settings" at bounding box center [73, 145] width 32 height 12
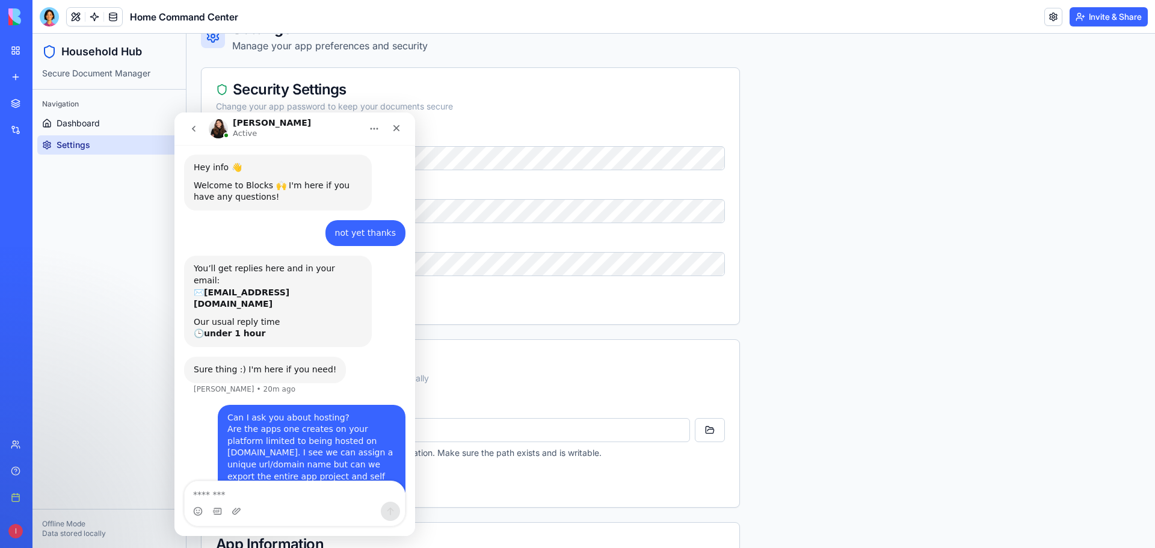
drag, startPoint x: 272, startPoint y: 126, endPoint x: 740, endPoint y: 203, distance: 473.7
click html "Shelly Active Ask us anything Hey info 👋 Welcome to Blocks 🙌 I'm here if you ha…"
click at [399, 131] on icon "Close" at bounding box center [396, 128] width 7 height 7
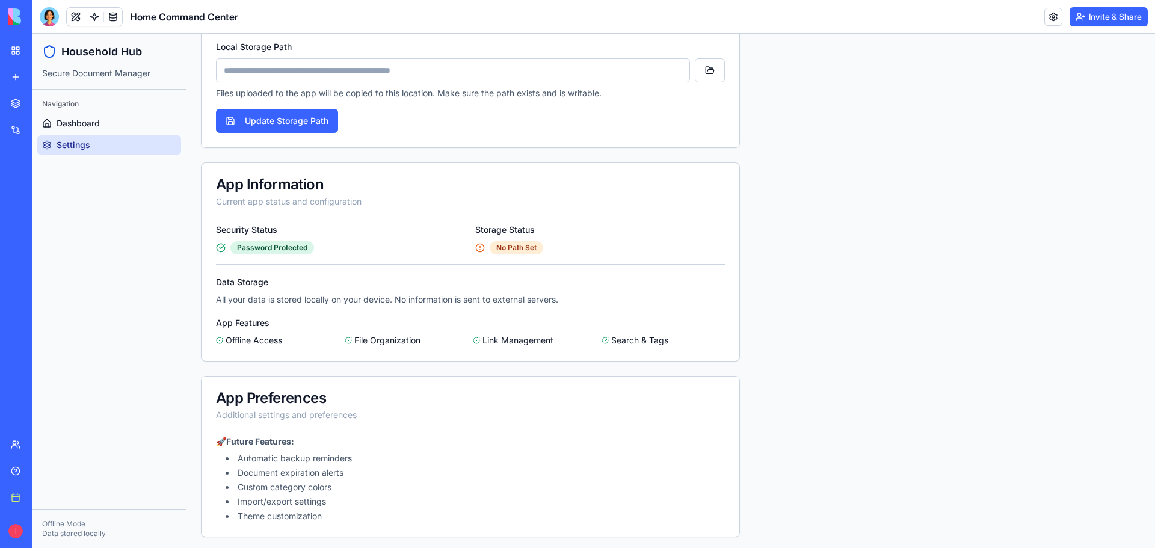
scroll to position [434, 0]
click at [102, 126] on link "Dashboard" at bounding box center [109, 123] width 144 height 19
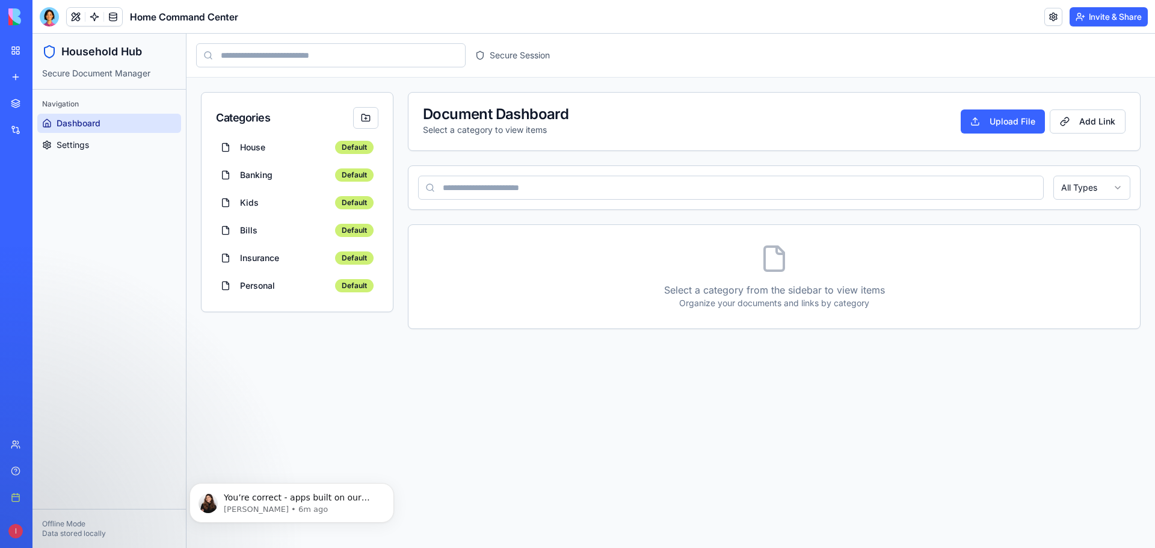
scroll to position [405, 0]
click at [286, 504] on p "[PERSON_NAME] • 6m ago" at bounding box center [301, 509] width 155 height 11
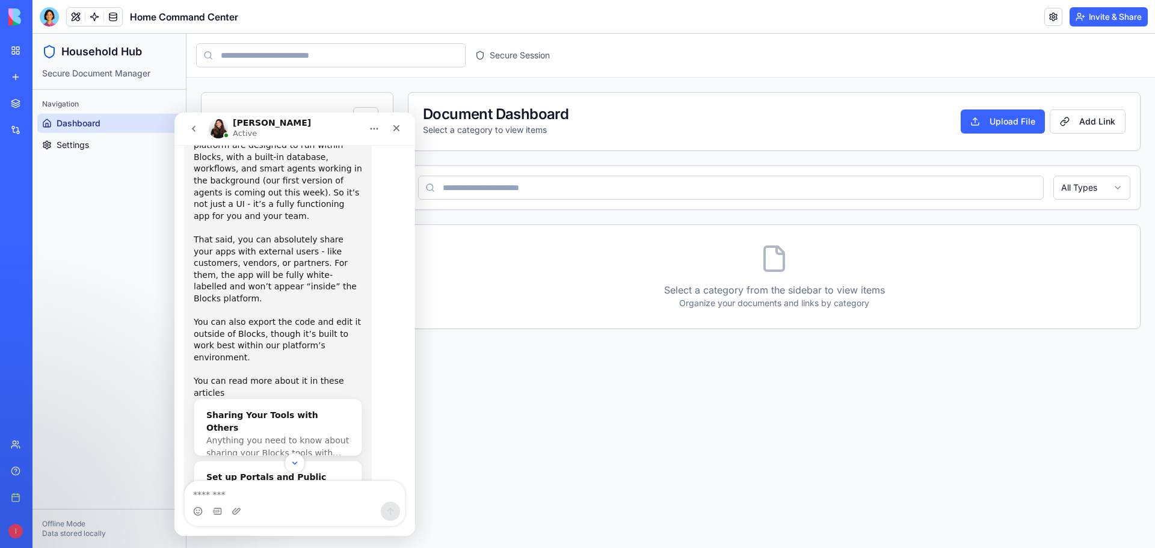
scroll to position [425, 0]
click at [1122, 16] on button "Invite & Share" at bounding box center [1108, 16] width 78 height 19
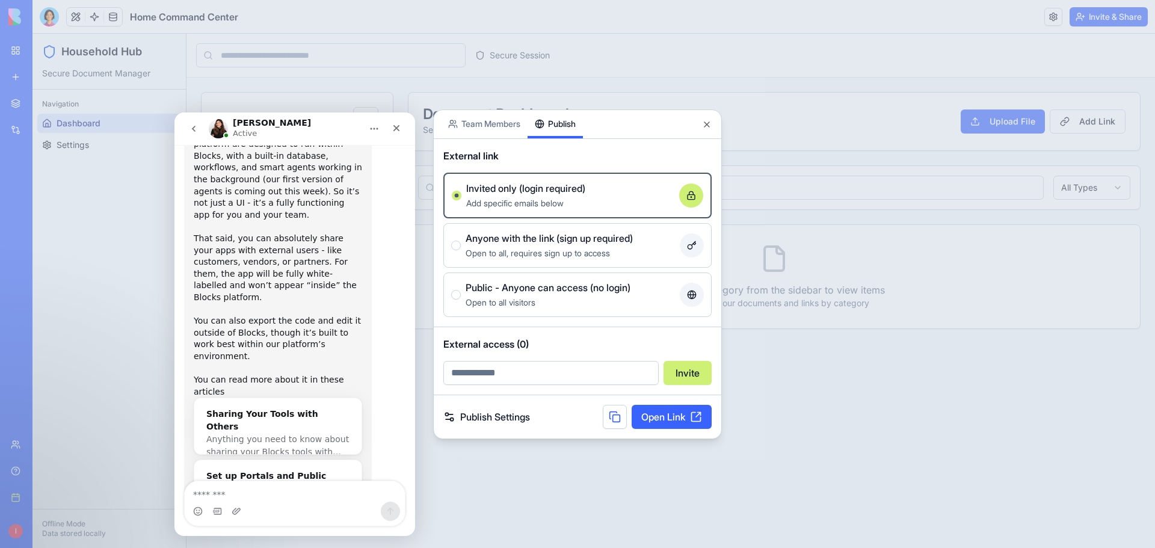
click at [556, 162] on div "Share App Team Members Publish External link Invited only (login required) Add …" at bounding box center [577, 274] width 289 height 330
click at [706, 129] on button "Close" at bounding box center [707, 125] width 10 height 10
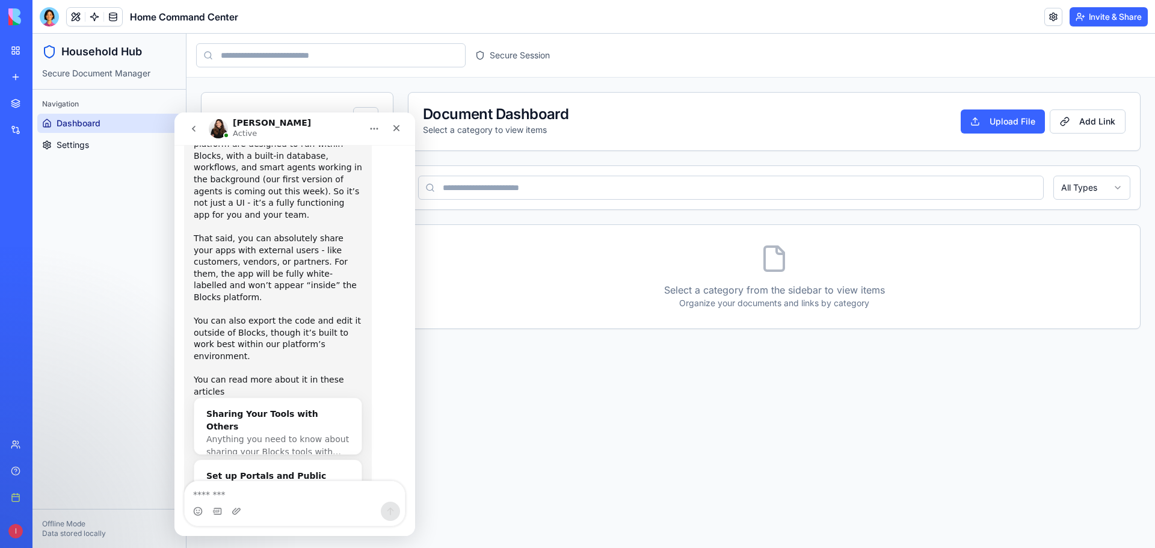
click at [466, 404] on main "Toggle Sidebar Secure Session Categories House Default Banking Default Kids Def…" at bounding box center [670, 291] width 968 height 514
drag, startPoint x: 395, startPoint y: 126, endPoint x: 558, endPoint y: 275, distance: 220.1
click at [395, 126] on icon "Close" at bounding box center [396, 128] width 7 height 7
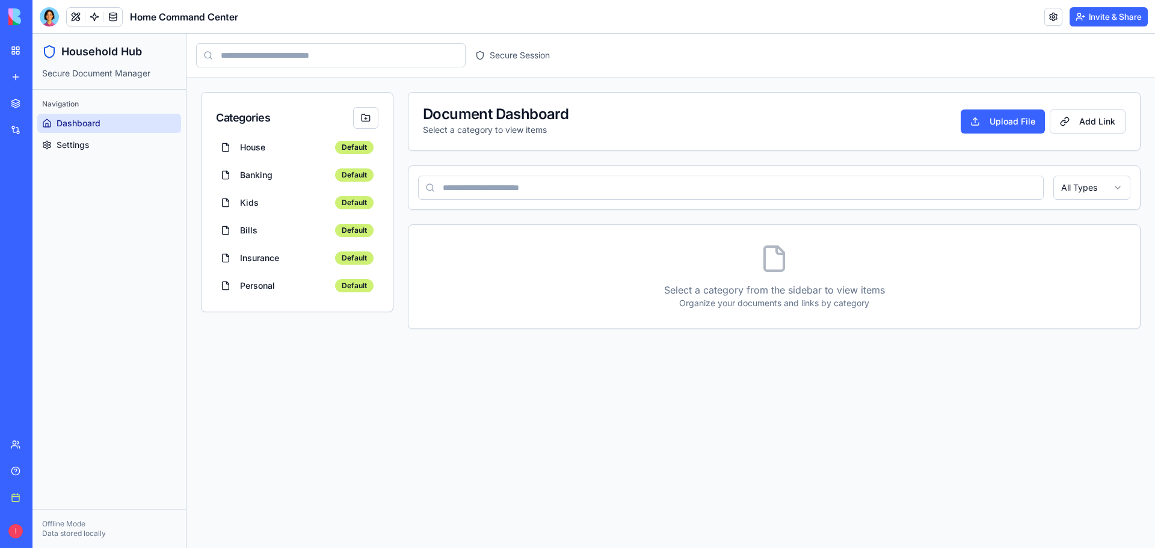
click at [811, 454] on main "Toggle Sidebar Secure Session Categories House Default Banking Default Kids Def…" at bounding box center [670, 291] width 968 height 514
